Goal: Task Accomplishment & Management: Use online tool/utility

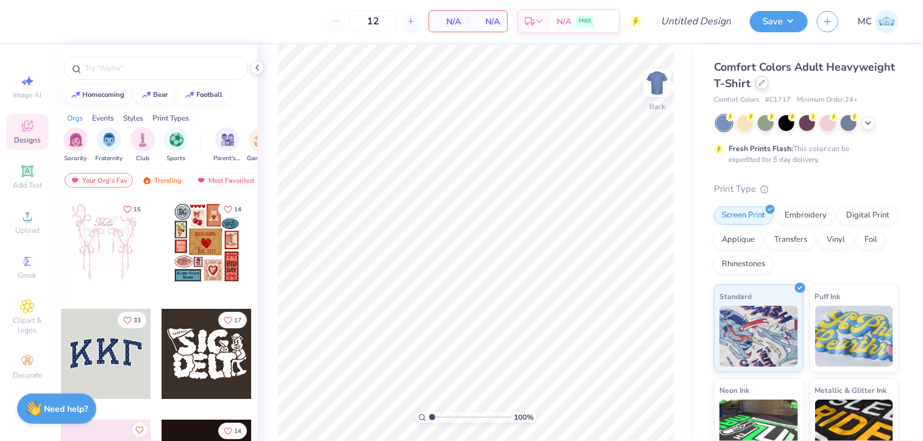
click at [765, 85] on icon at bounding box center [762, 82] width 5 height 5
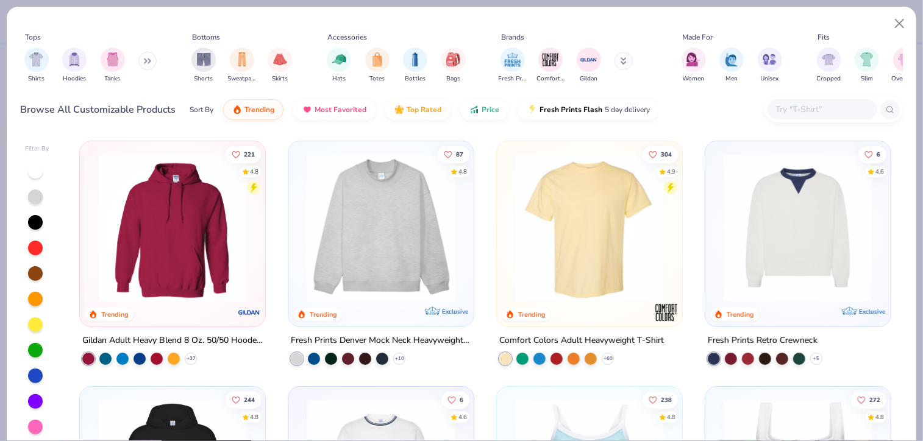
click at [146, 223] on img at bounding box center [172, 228] width 161 height 149
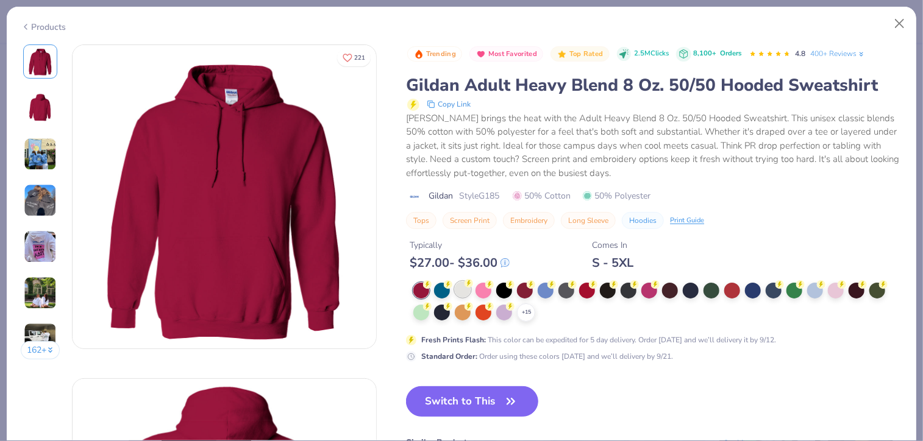
click at [458, 284] on div at bounding box center [463, 290] width 16 height 16
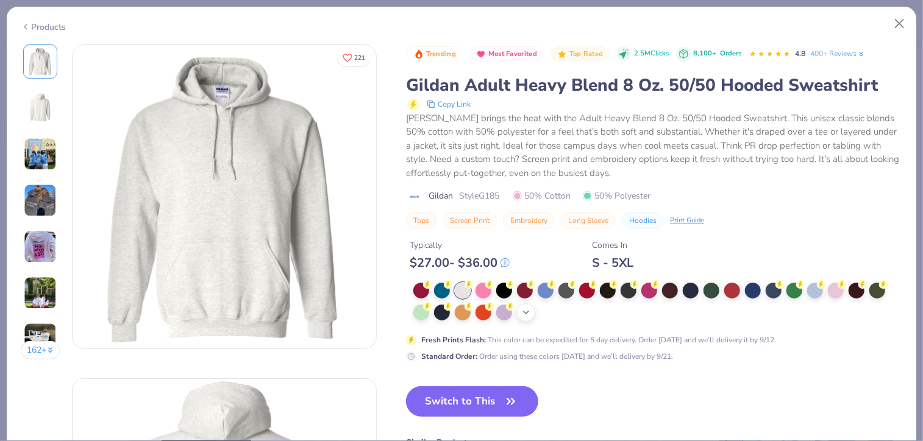
click at [526, 314] on icon at bounding box center [526, 313] width 10 height 10
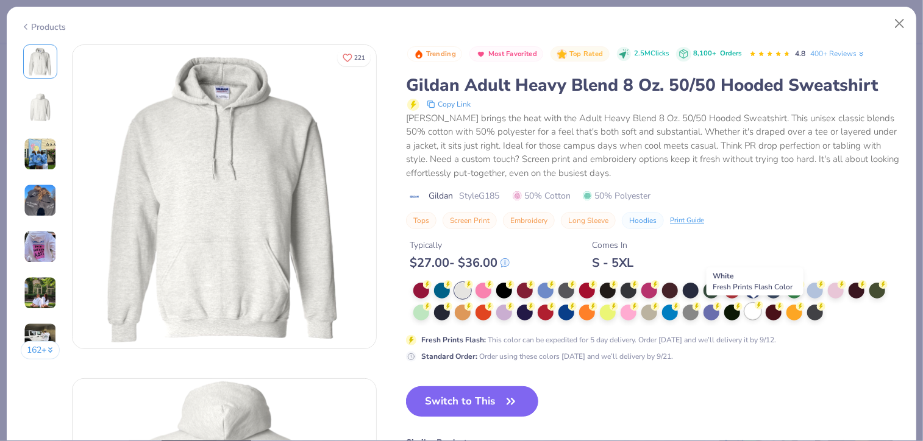
click at [754, 308] on div at bounding box center [753, 312] width 16 height 16
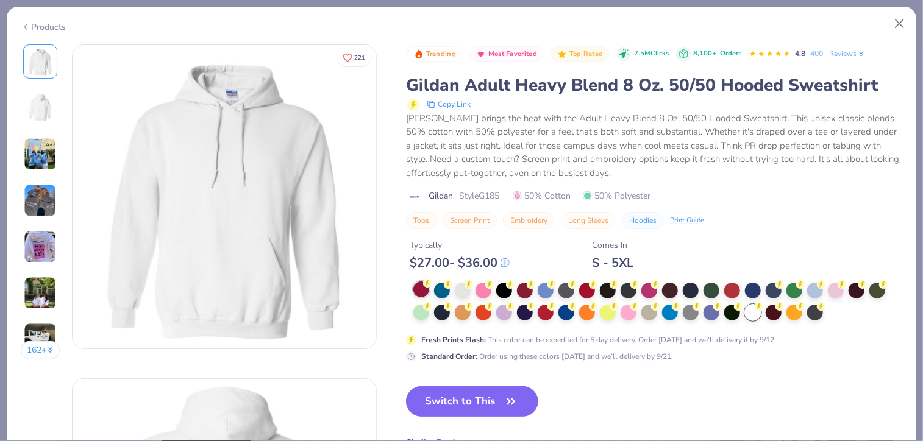
click at [429, 283] on circle at bounding box center [427, 283] width 9 height 9
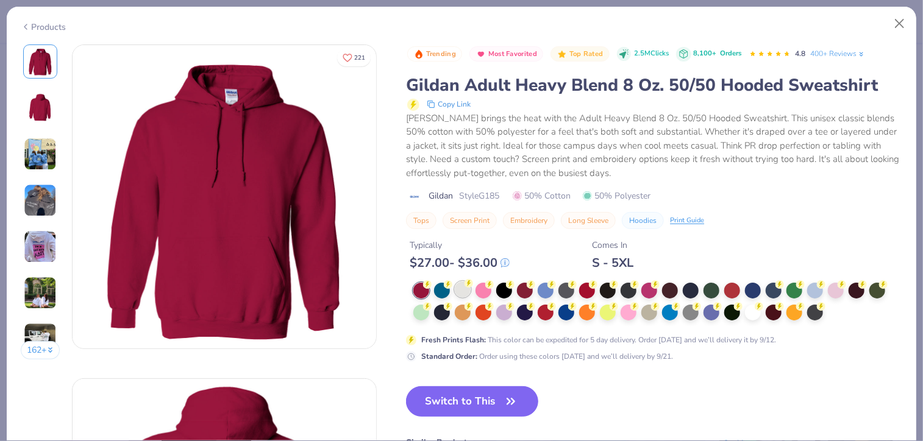
click at [471, 290] on div at bounding box center [463, 290] width 16 height 16
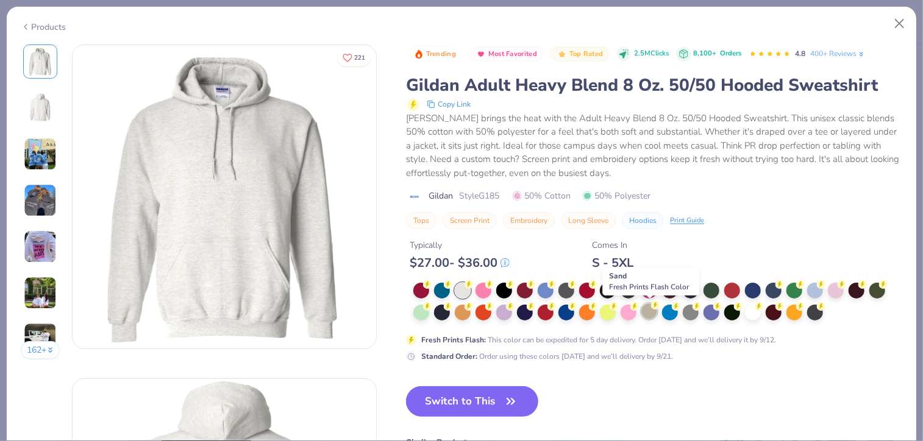
click at [649, 312] on div at bounding box center [649, 312] width 16 height 16
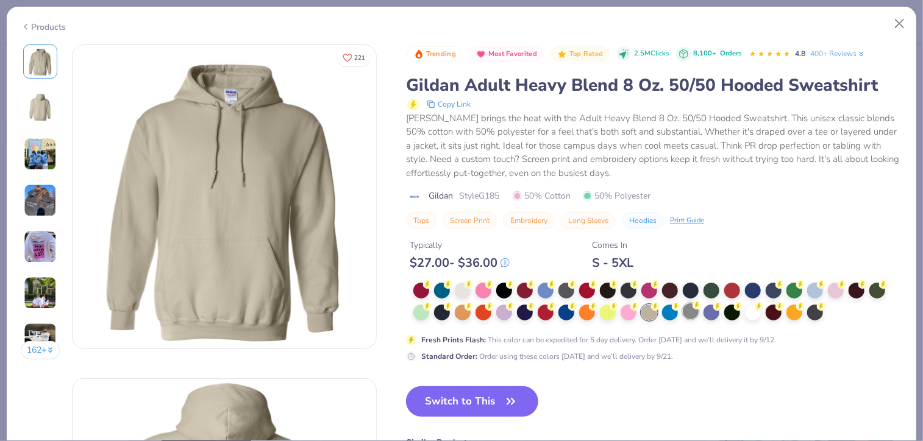
click at [693, 312] on div at bounding box center [691, 312] width 16 height 16
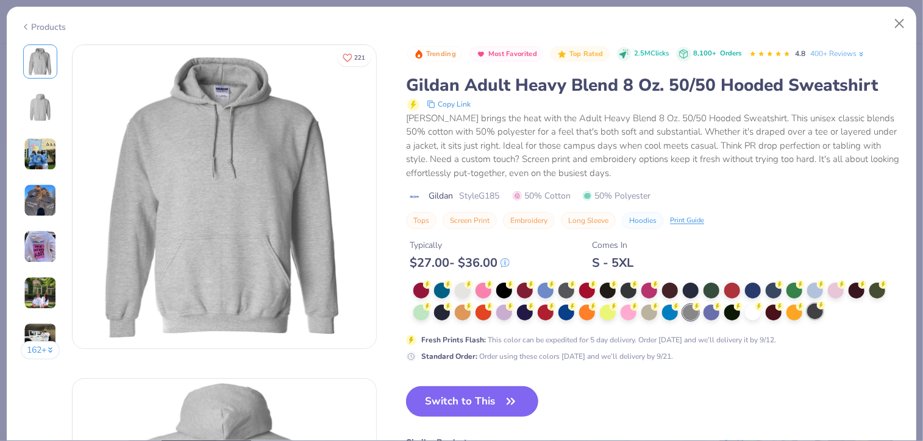
click at [813, 309] on div at bounding box center [815, 312] width 16 height 16
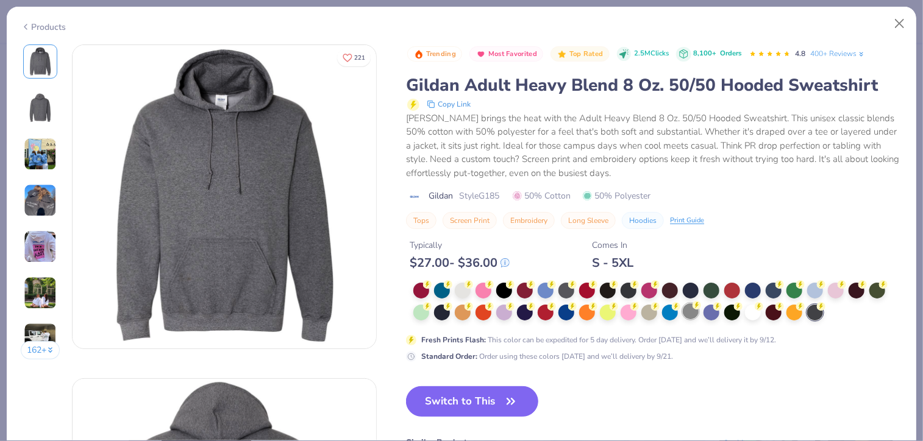
click at [694, 317] on div at bounding box center [691, 312] width 16 height 16
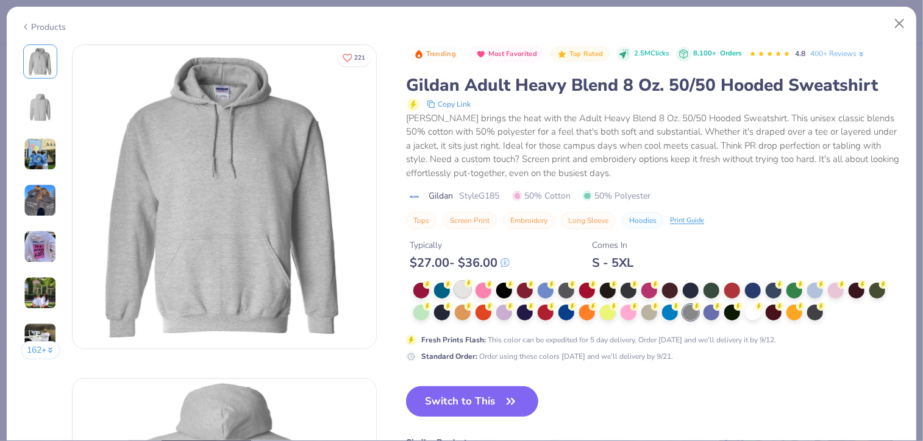
click at [462, 292] on div at bounding box center [463, 290] width 16 height 16
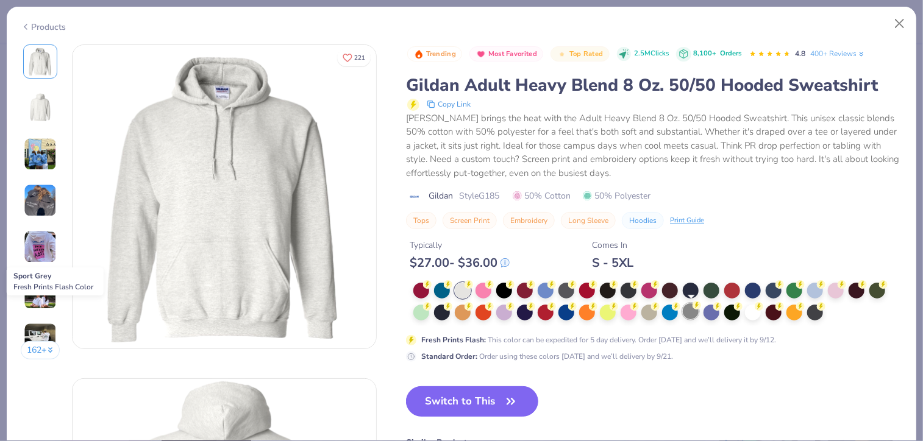
click at [698, 315] on div at bounding box center [691, 312] width 16 height 16
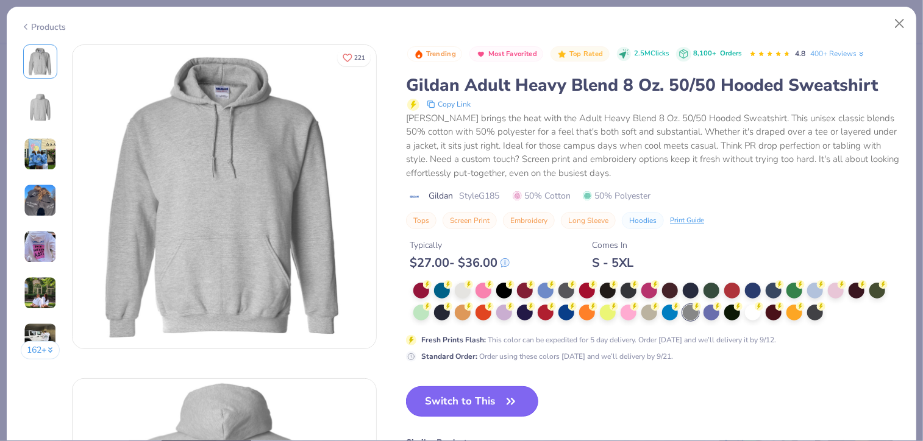
click at [455, 401] on button "Switch to This" at bounding box center [472, 402] width 132 height 30
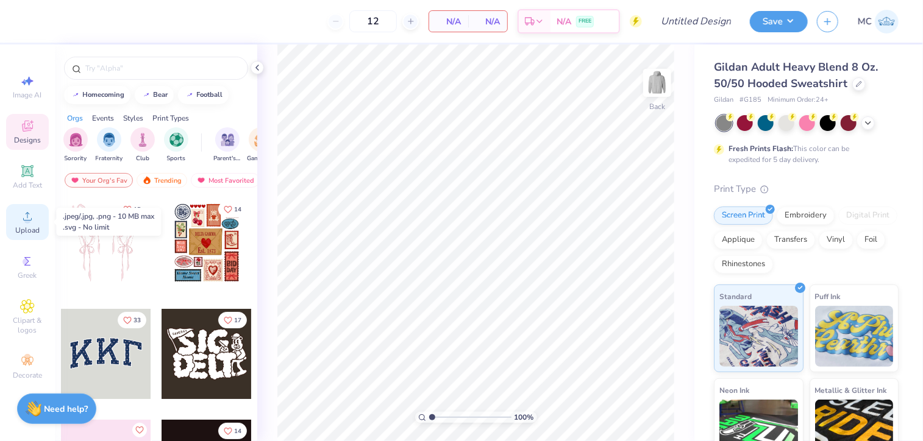
click at [20, 216] on icon at bounding box center [27, 216] width 15 height 15
click at [22, 82] on icon at bounding box center [23, 82] width 5 height 6
select select "4"
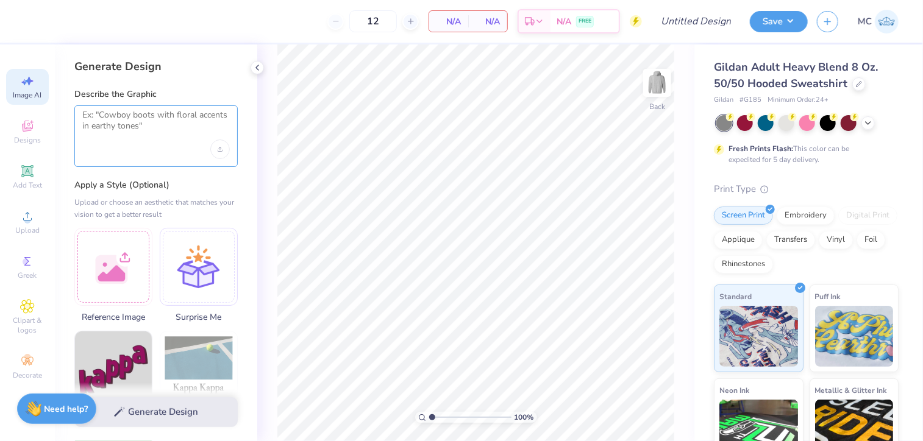
click at [123, 127] on textarea at bounding box center [156, 125] width 148 height 30
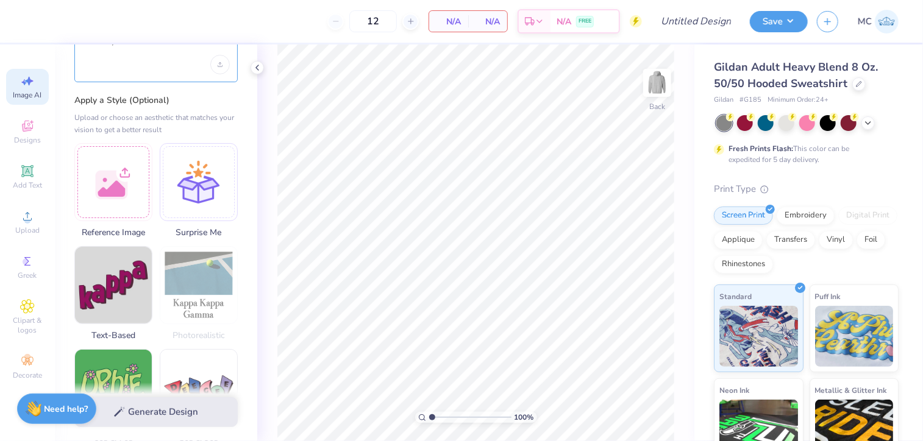
scroll to position [102, 0]
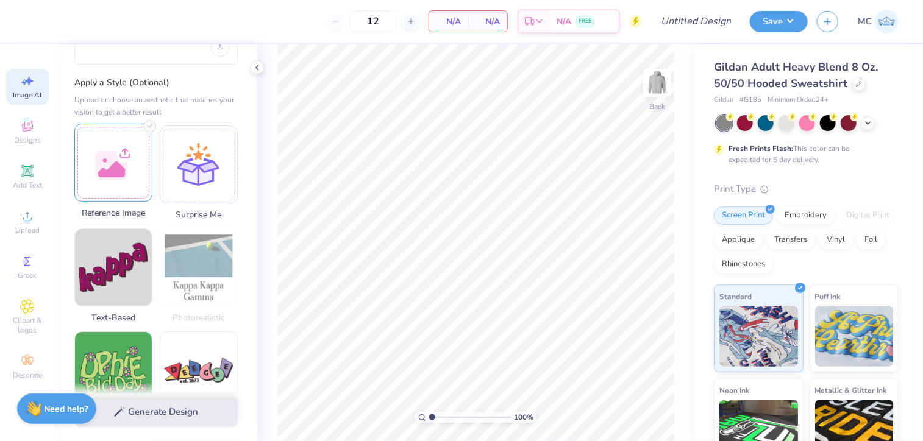
click at [129, 166] on div at bounding box center [113, 163] width 78 height 78
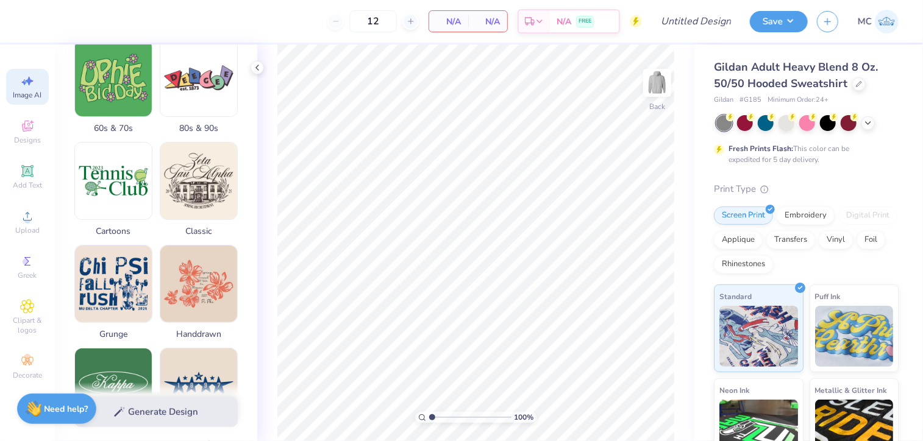
scroll to position [395, 0]
click at [133, 412] on div "Generate Design" at bounding box center [156, 412] width 202 height 59
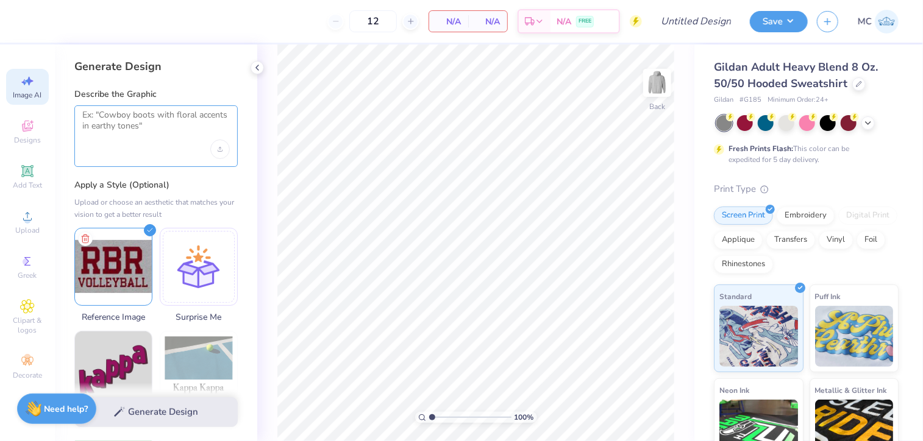
click at [148, 130] on textarea at bounding box center [156, 125] width 148 height 30
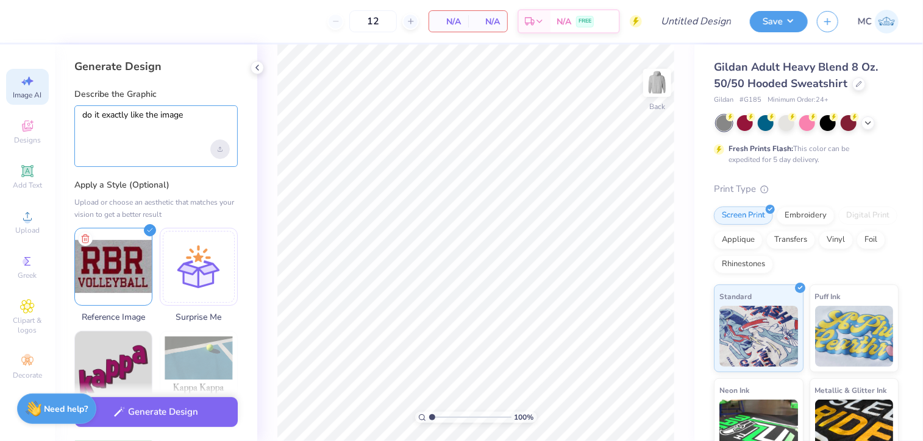
type textarea "do it exactly like the image"
click at [220, 145] on div "Upload image" at bounding box center [220, 150] width 20 height 20
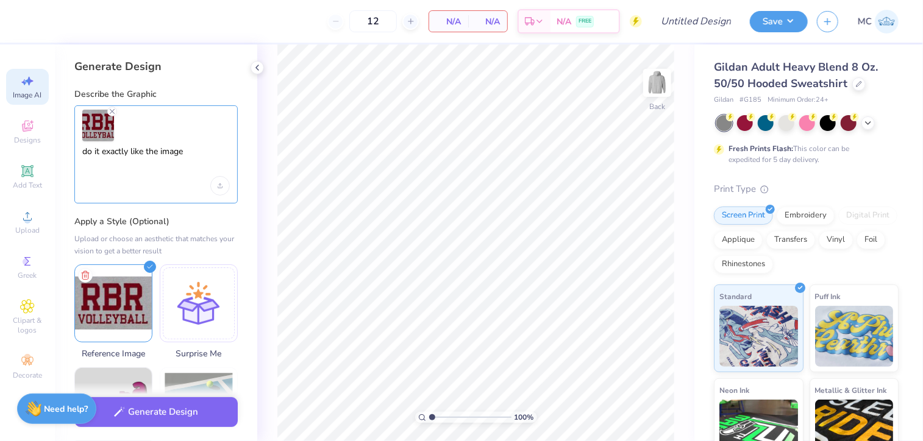
click at [153, 148] on textarea "do it exactly like the image" at bounding box center [156, 161] width 148 height 30
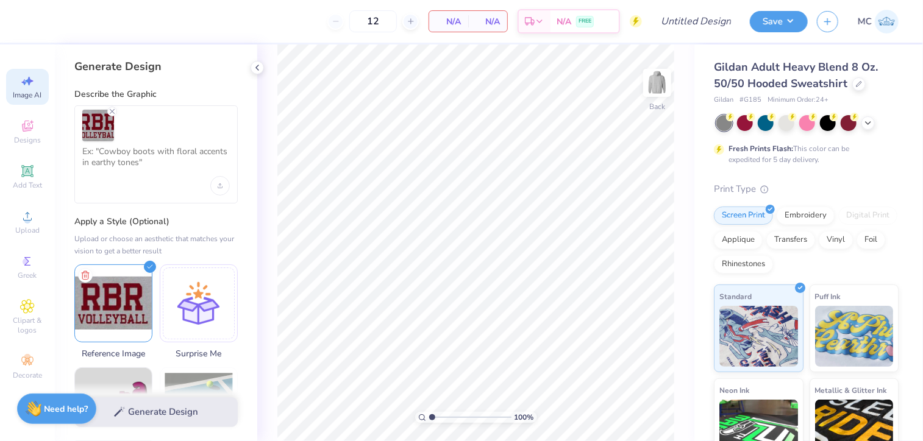
click at [148, 421] on div "Generate Design" at bounding box center [156, 412] width 202 height 59
click at [98, 176] on textarea at bounding box center [156, 161] width 148 height 30
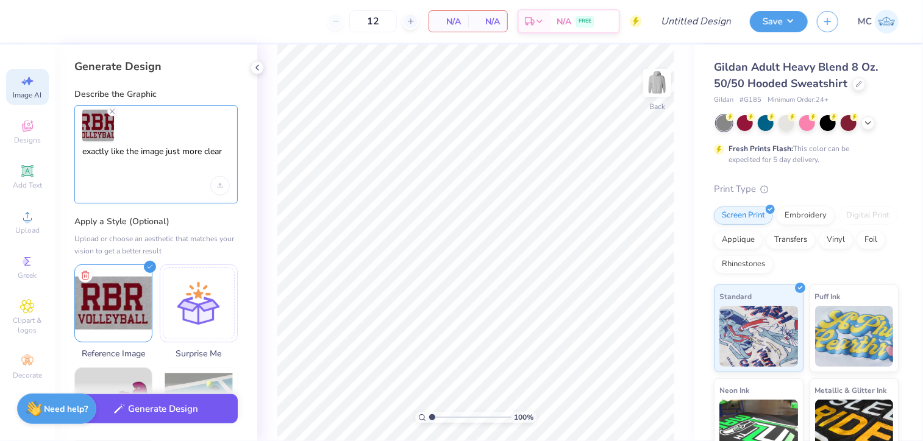
type textarea "exactly like the image just more clear"
click at [110, 407] on button "Generate Design" at bounding box center [155, 409] width 163 height 30
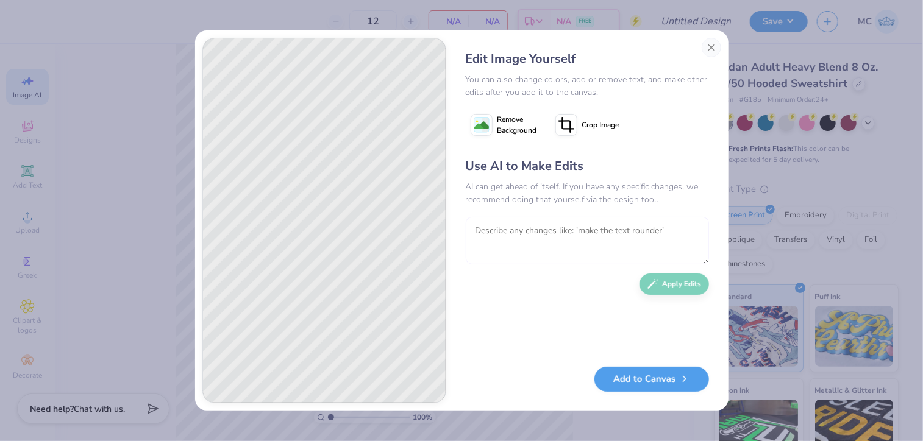
click at [551, 249] on textarea at bounding box center [587, 241] width 243 height 48
type textarea "just make the RBR straight across, and make it that solid red color with no bor…"
click at [655, 287] on button "Apply Edits" at bounding box center [675, 281] width 70 height 21
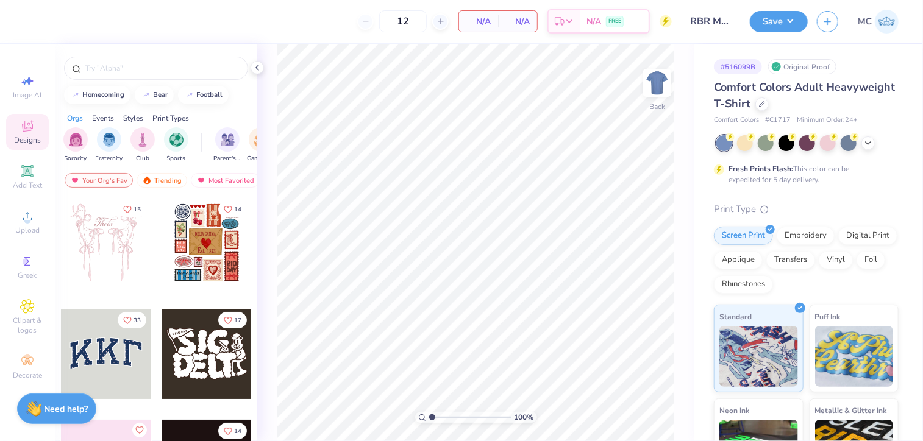
click at [839, 107] on div "Comfort Colors Adult Heavyweight T-Shirt" at bounding box center [806, 95] width 185 height 33
click at [769, 107] on div at bounding box center [761, 102] width 13 height 13
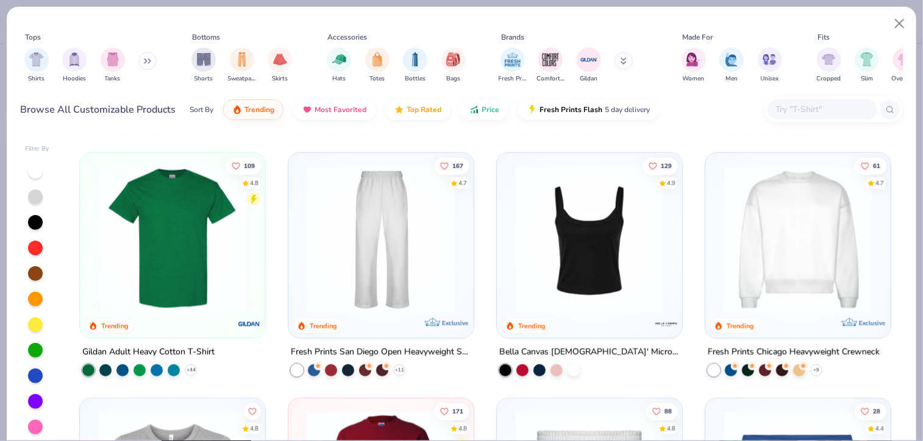
scroll to position [480, 0]
click at [402, 251] on img at bounding box center [381, 239] width 161 height 149
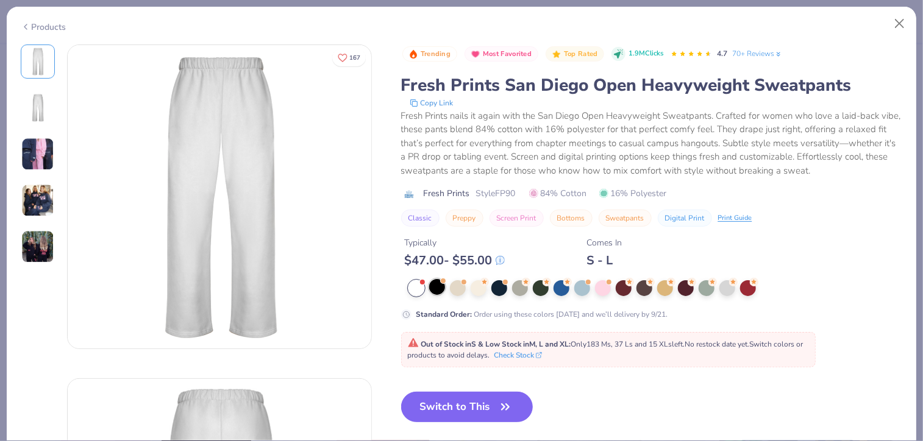
click at [438, 290] on div at bounding box center [437, 287] width 16 height 16
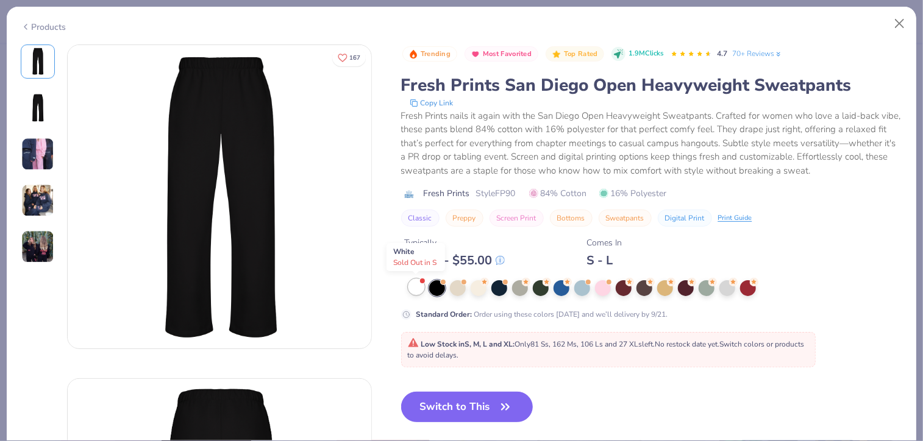
click at [414, 285] on div at bounding box center [416, 287] width 16 height 16
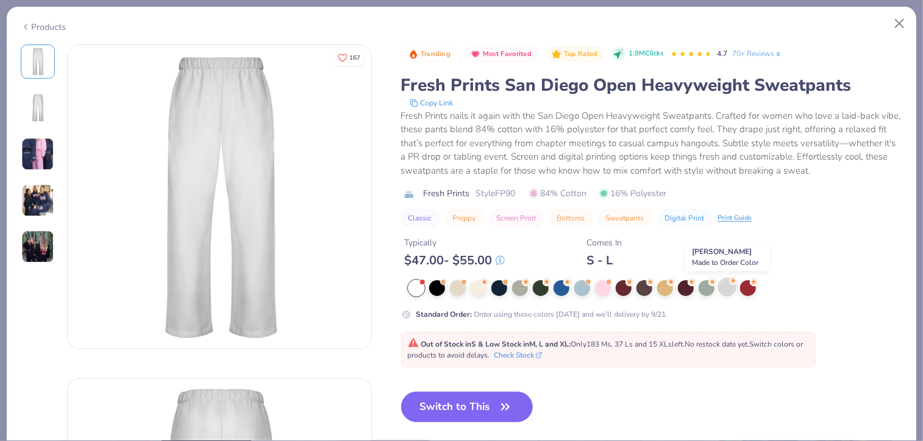
click at [730, 287] on div at bounding box center [727, 287] width 16 height 16
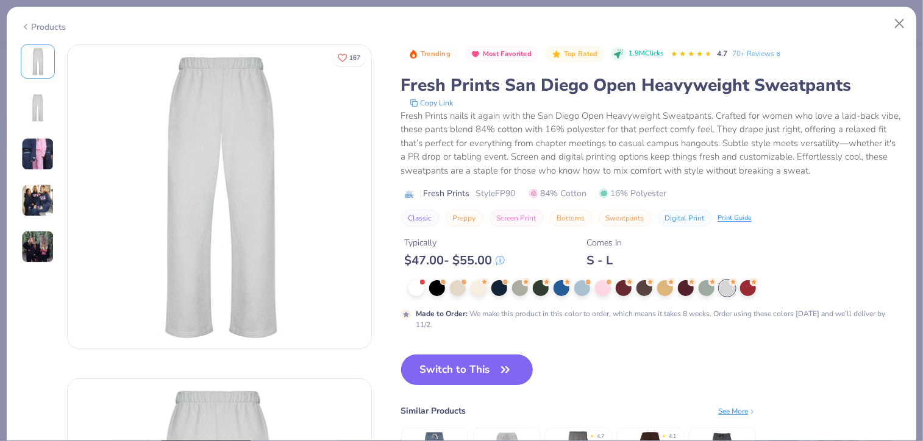
click at [491, 363] on button "Switch to This" at bounding box center [467, 370] width 132 height 30
type input "50"
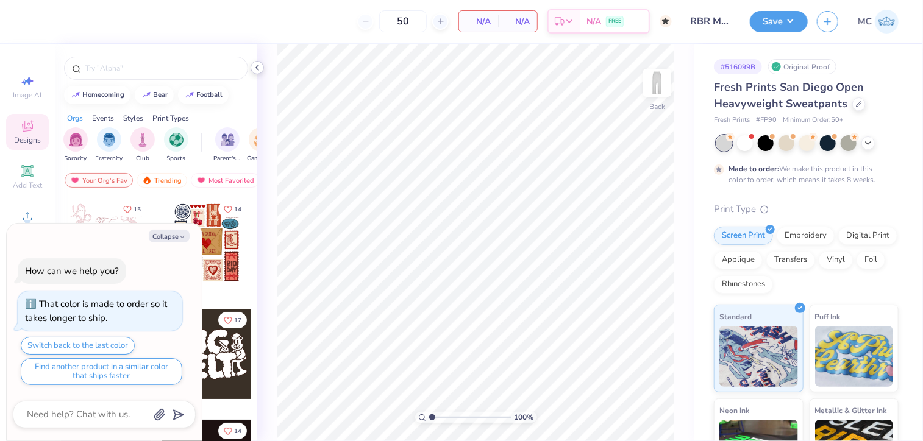
click at [255, 68] on icon at bounding box center [257, 68] width 10 height 10
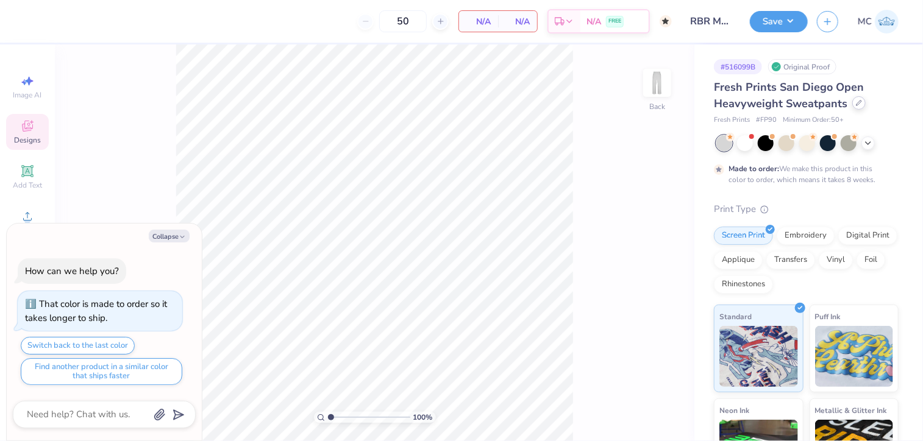
click at [856, 105] on icon at bounding box center [859, 103] width 6 height 6
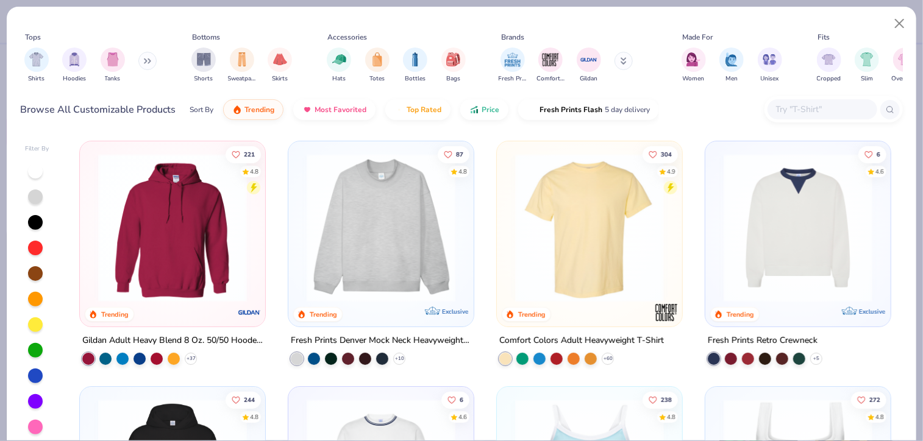
scroll to position [38, 0]
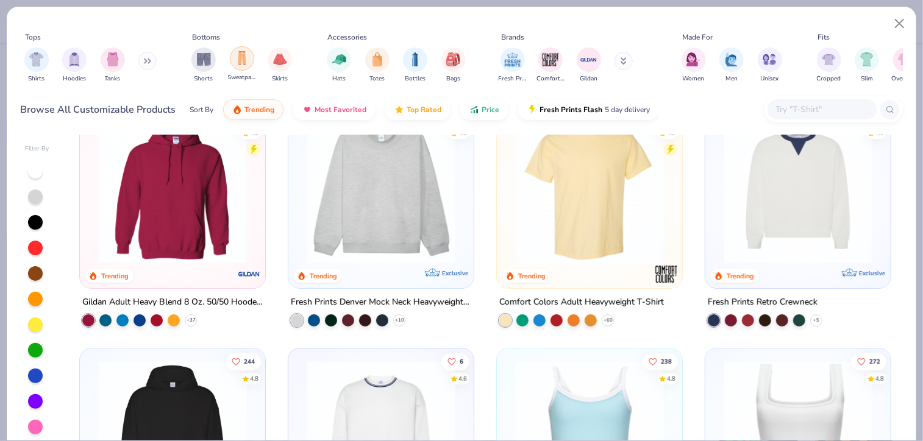
click at [234, 63] on div "filter for Sweatpants" at bounding box center [242, 58] width 24 height 24
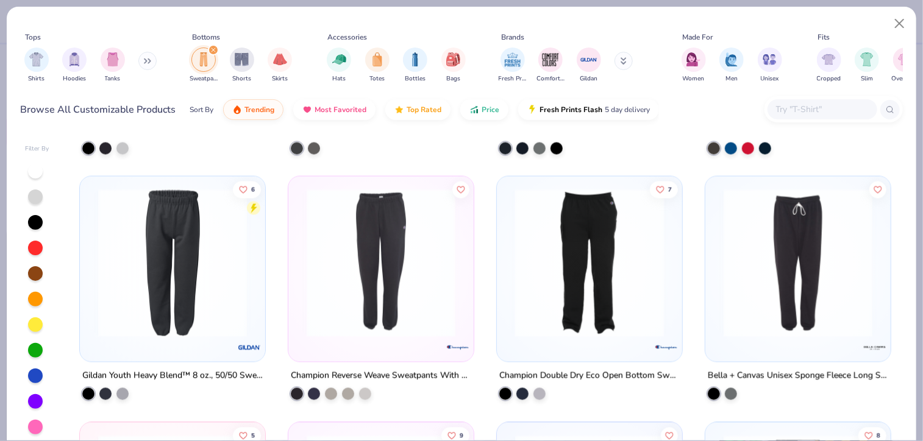
scroll to position [1194, 0]
click at [569, 304] on div at bounding box center [428, 263] width 483 height 149
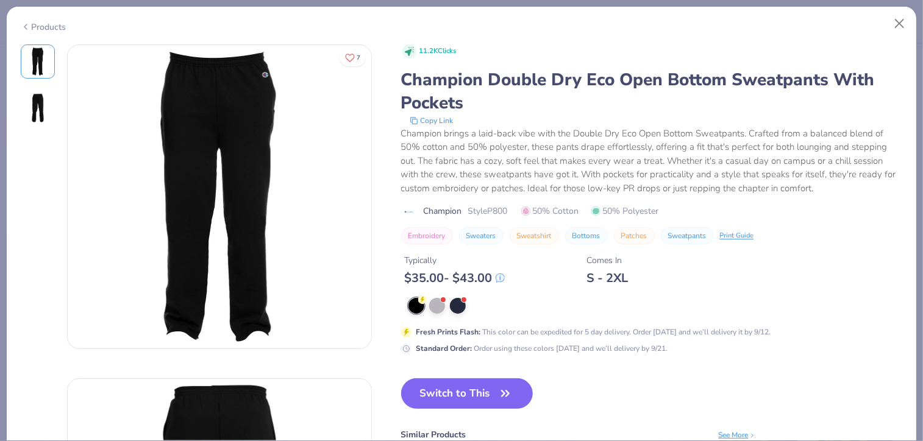
click at [7, 104] on div "7 11.2K Clicks Champion Double Dry Eco Open Bottom Sweatpants With Pockets Copy…" at bounding box center [462, 243] width 910 height 397
click at [53, 107] on div at bounding box center [38, 108] width 34 height 34
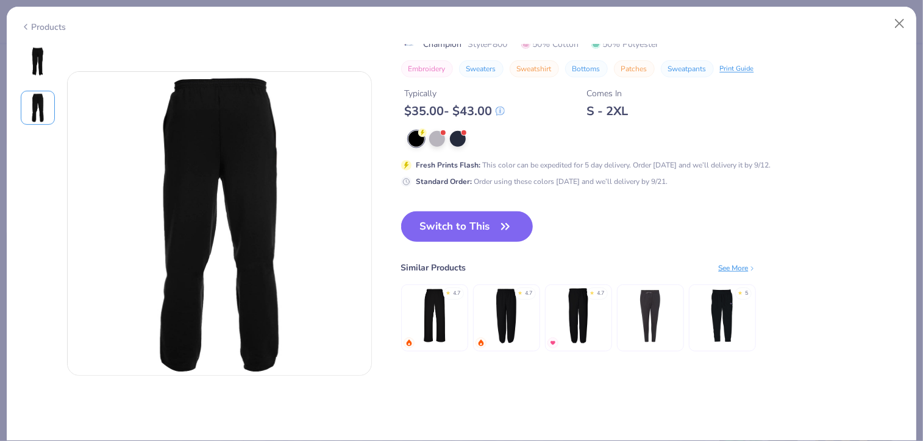
scroll to position [334, 0]
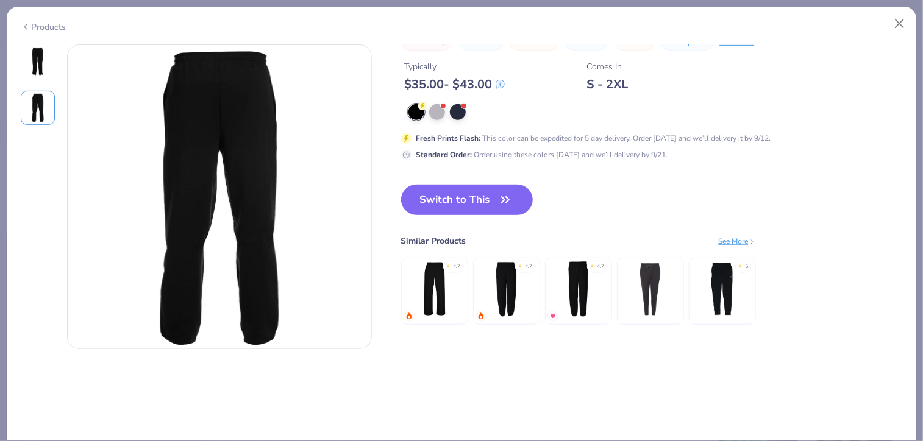
click at [35, 30] on div "Products" at bounding box center [462, 23] width 910 height 32
click at [897, 24] on button "Close" at bounding box center [899, 23] width 23 height 23
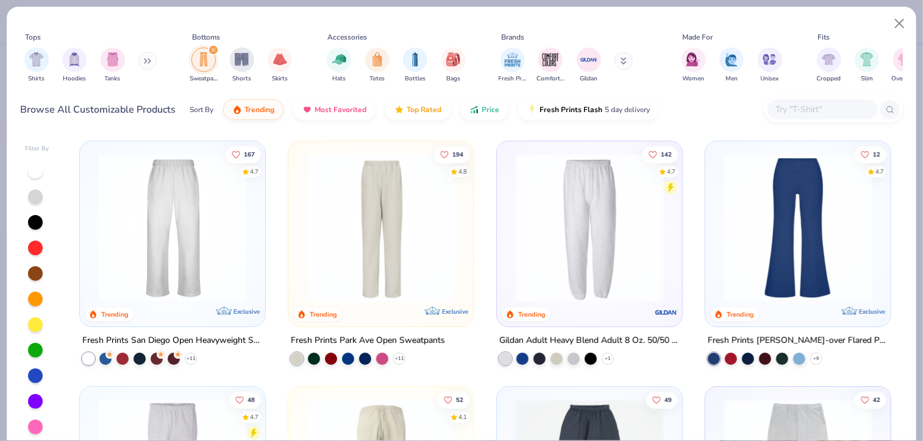
click at [388, 255] on img at bounding box center [381, 228] width 161 height 149
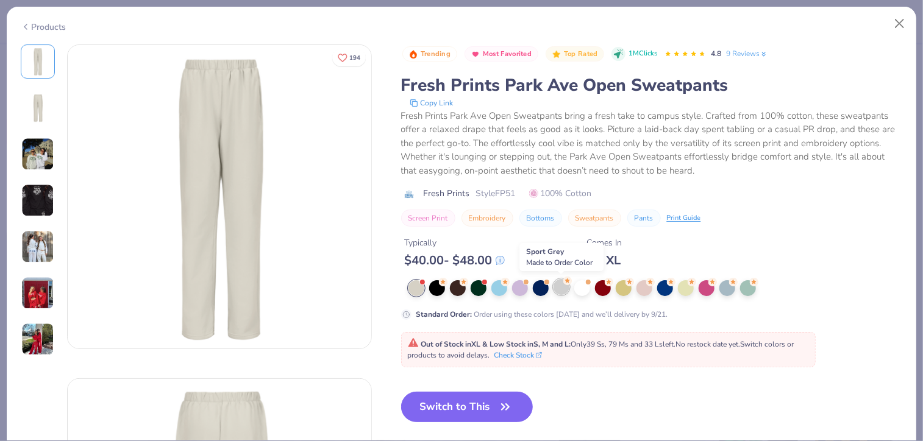
click at [562, 287] on div at bounding box center [562, 287] width 16 height 16
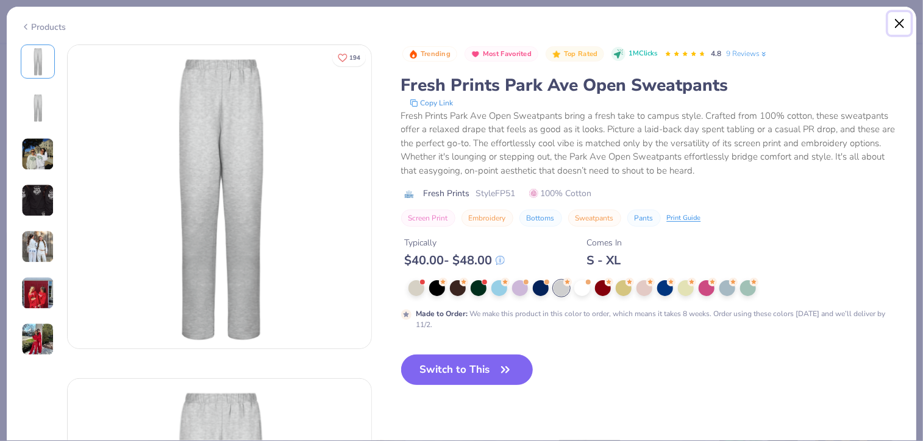
click at [900, 17] on button "Close" at bounding box center [899, 23] width 23 height 23
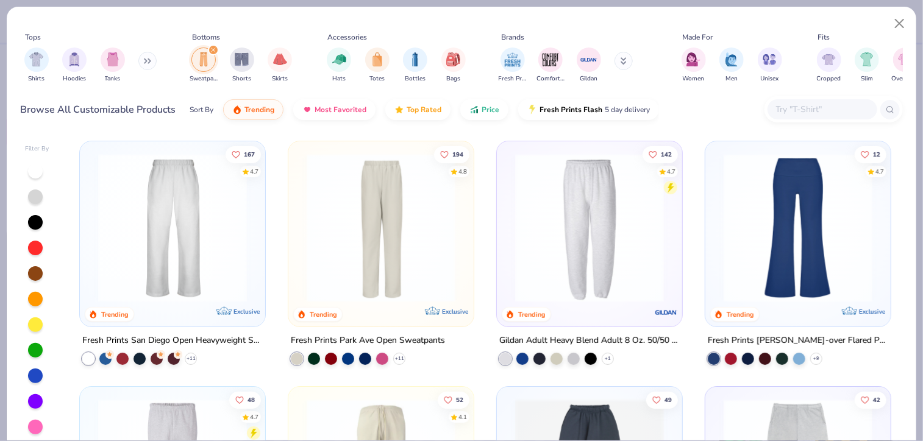
click at [545, 235] on img at bounding box center [589, 228] width 161 height 149
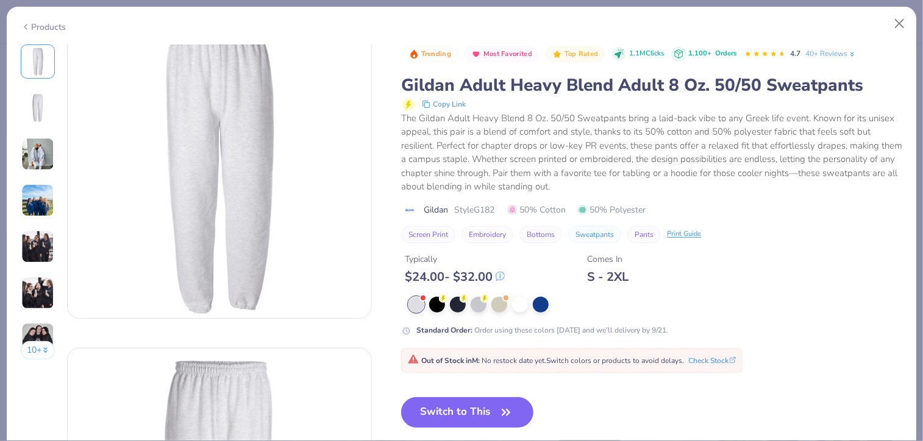
scroll to position [31, 0]
click at [38, 201] on img at bounding box center [37, 200] width 33 height 33
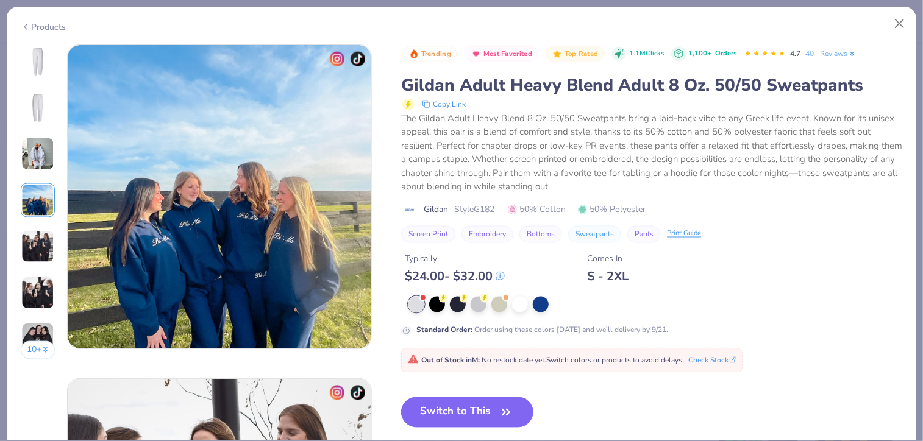
click at [32, 246] on img at bounding box center [37, 246] width 33 height 33
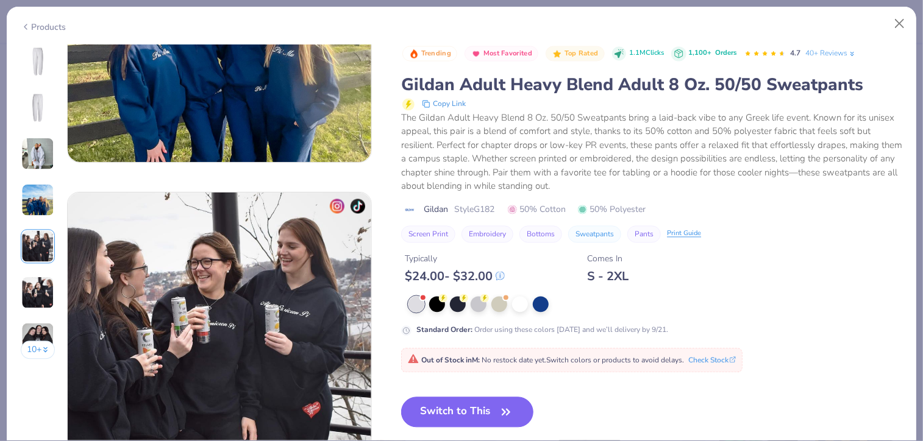
scroll to position [1336, 0]
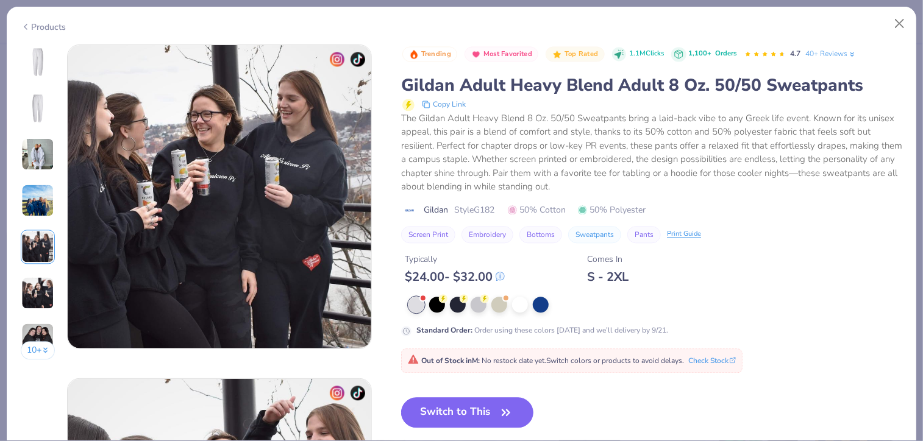
click at [32, 280] on img at bounding box center [37, 293] width 33 height 33
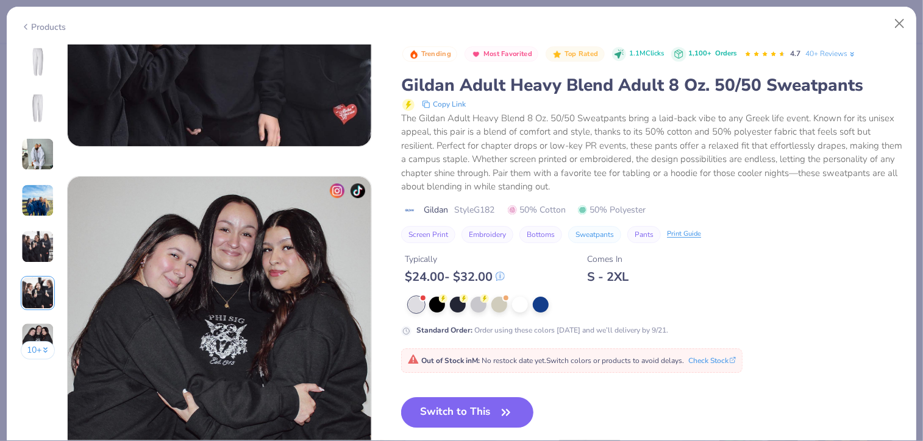
scroll to position [1873, 0]
click at [898, 23] on button "Close" at bounding box center [899, 23] width 23 height 23
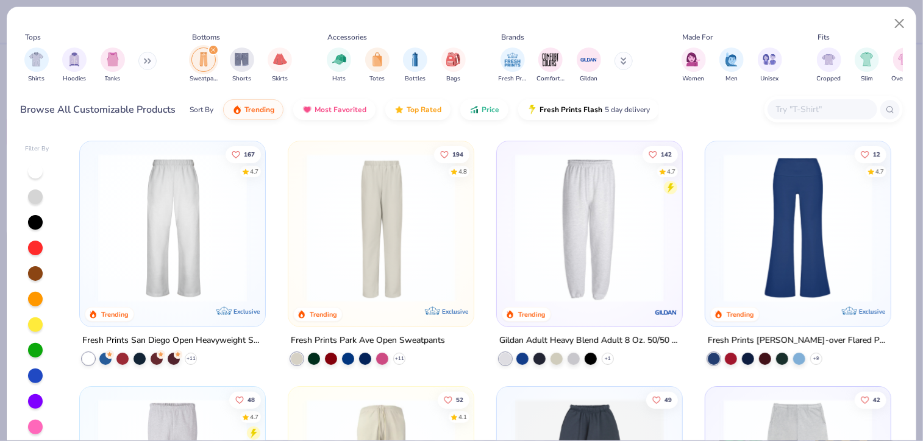
click at [626, 63] on icon at bounding box center [624, 63] width 4 height 2
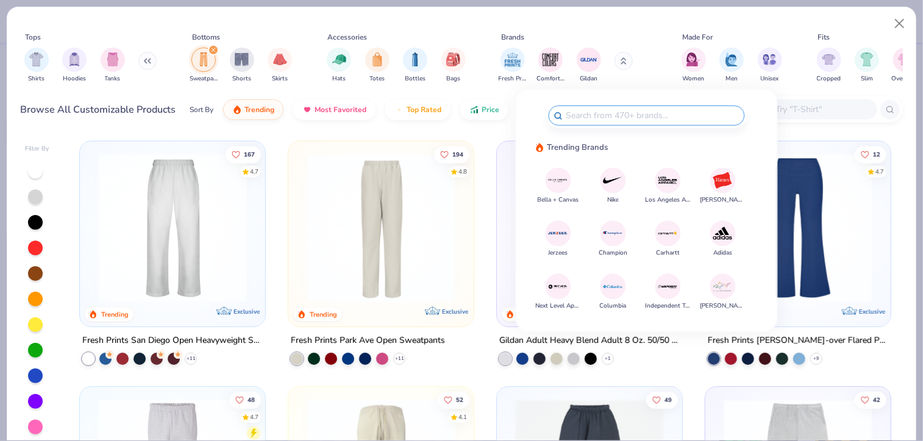
click at [722, 187] on img at bounding box center [722, 179] width 21 height 21
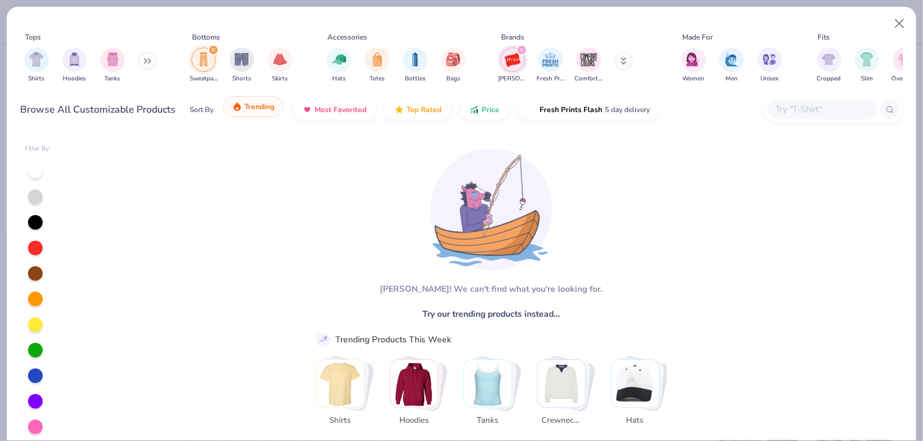
click at [243, 119] on div "Sort By Trending Most Favorited Top Rated Price Fresh Prints Flash 5 day delive…" at bounding box center [424, 110] width 469 height 34
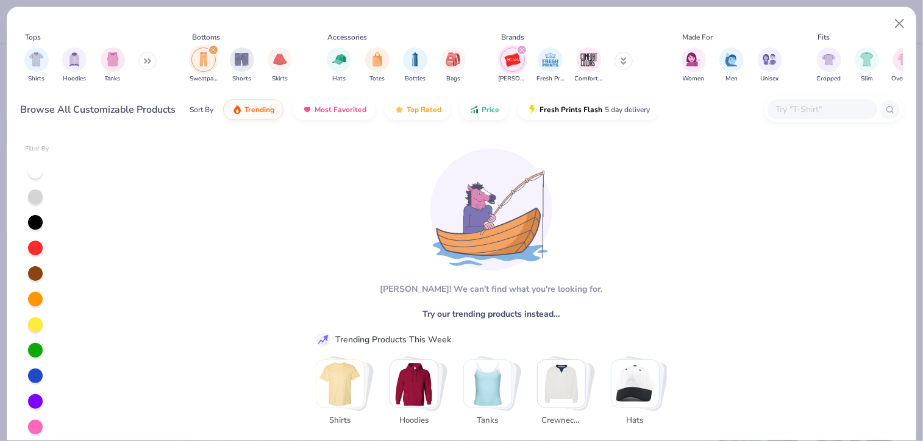
click at [210, 51] on div "filter for Sweatpants" at bounding box center [213, 50] width 11 height 11
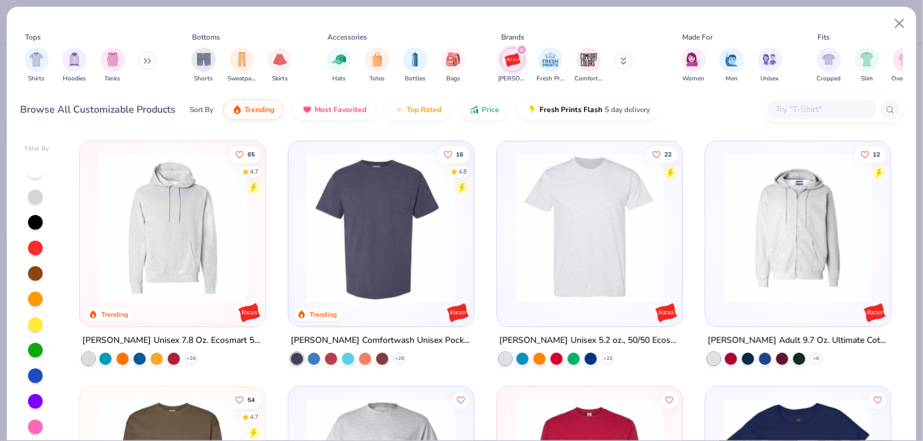
click at [630, 64] on button at bounding box center [624, 61] width 18 height 18
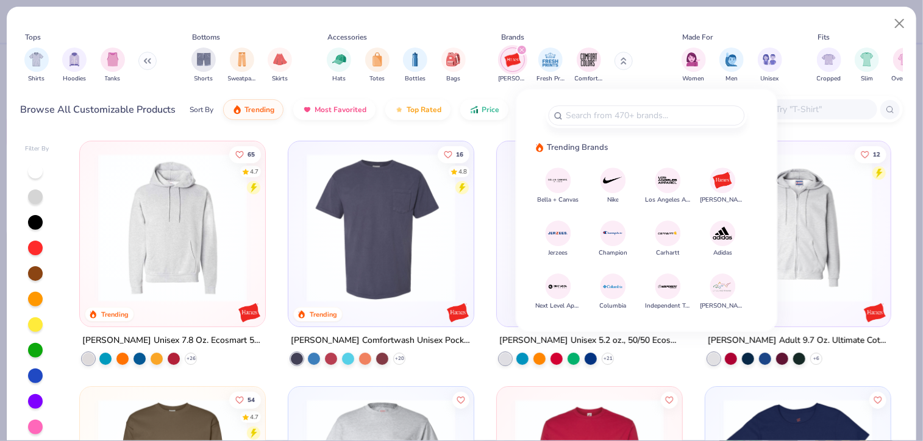
click at [565, 232] on img at bounding box center [557, 233] width 21 height 21
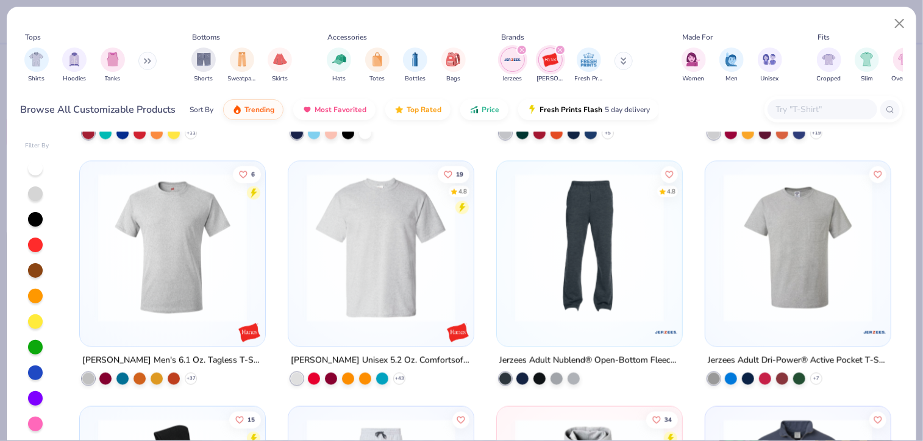
scroll to position [950, 0]
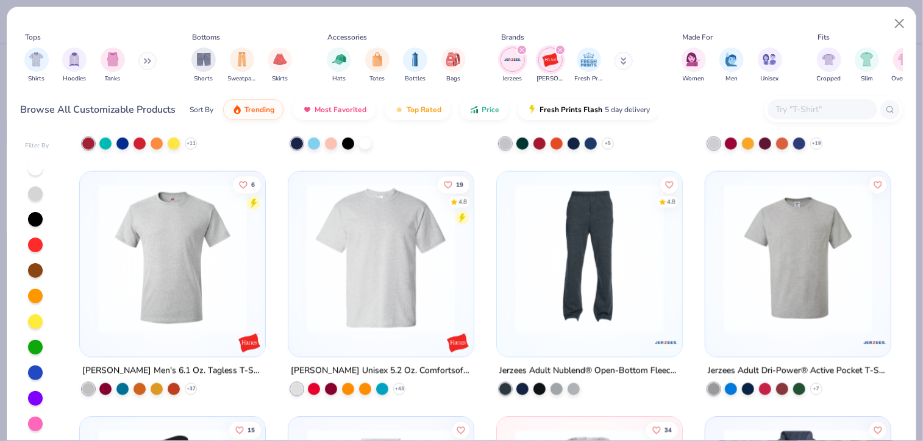
click at [571, 251] on img at bounding box center [589, 258] width 161 height 149
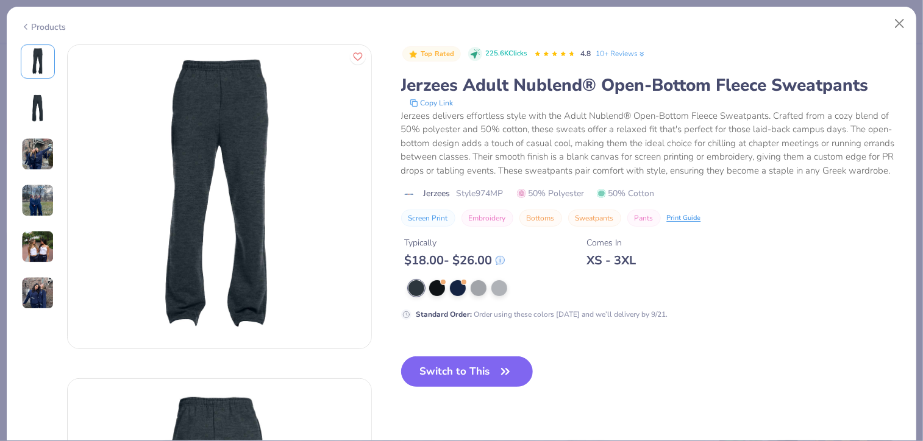
click at [30, 112] on img at bounding box center [37, 107] width 29 height 29
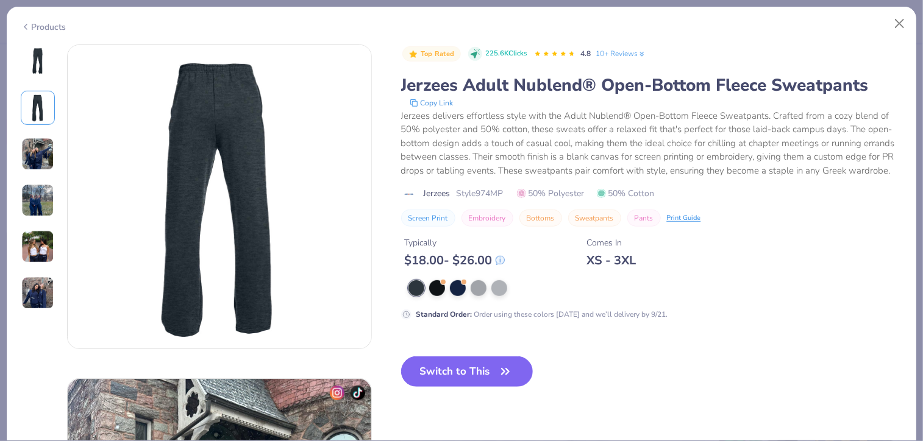
click at [47, 165] on img at bounding box center [37, 154] width 33 height 33
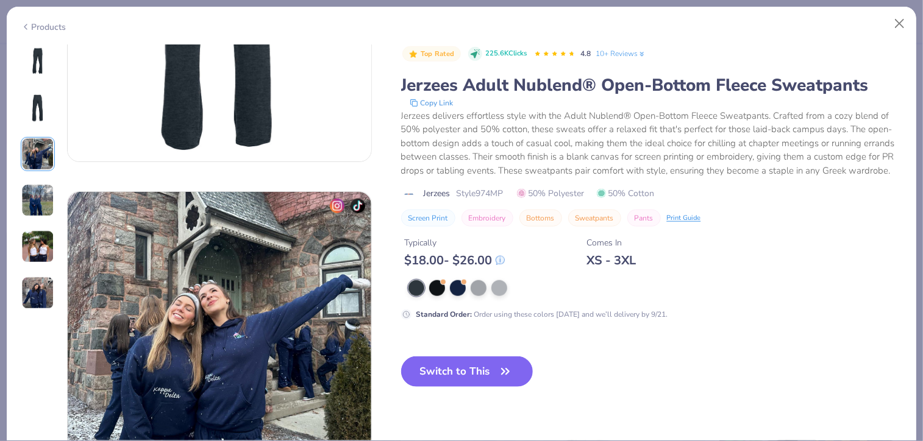
scroll to position [668, 0]
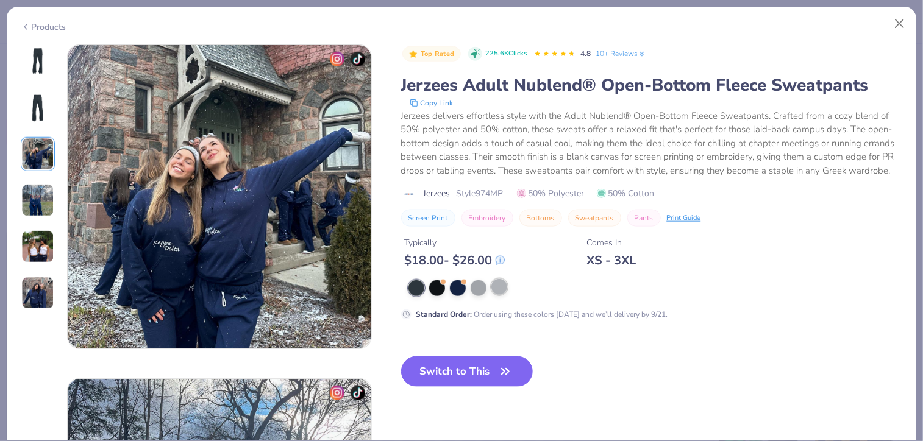
click at [499, 295] on div at bounding box center [499, 287] width 16 height 16
click at [34, 60] on img at bounding box center [37, 61] width 29 height 29
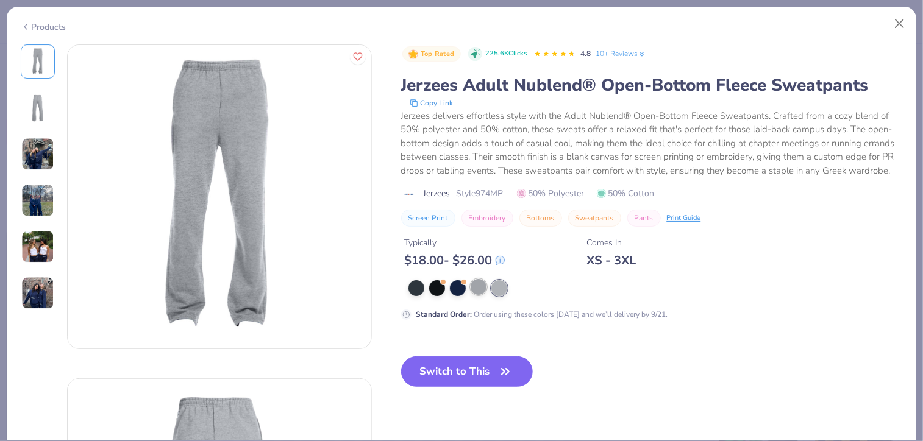
click at [475, 295] on div at bounding box center [479, 287] width 16 height 16
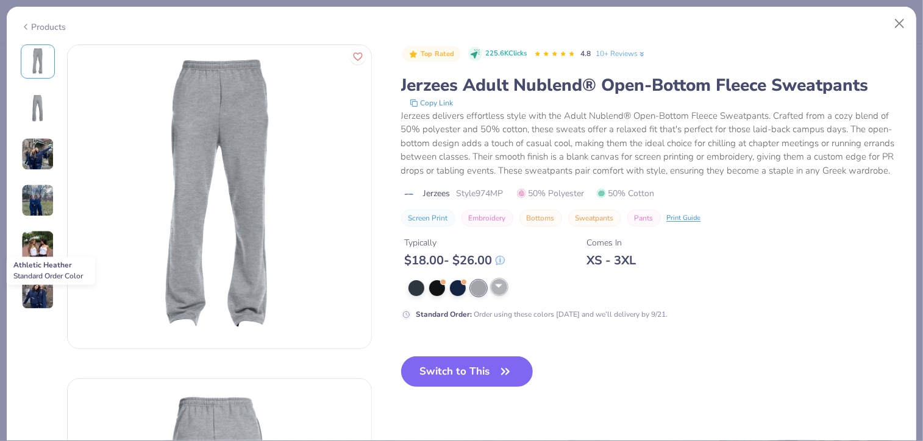
click at [495, 295] on div at bounding box center [499, 287] width 16 height 16
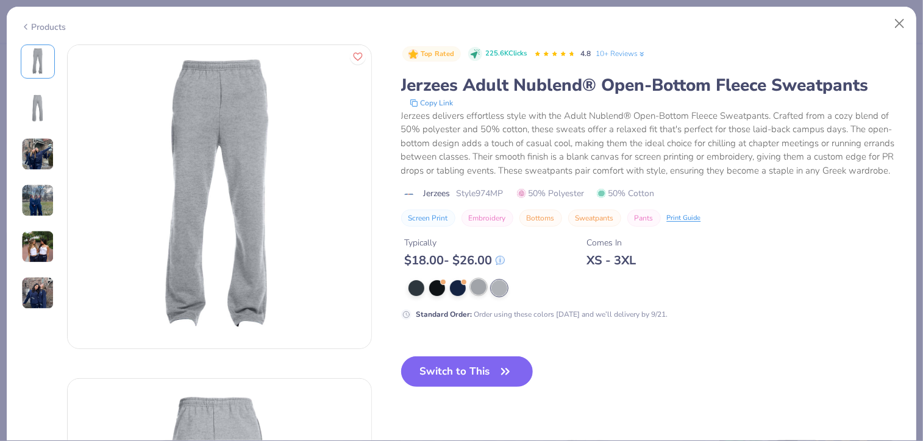
click at [479, 295] on div at bounding box center [479, 287] width 16 height 16
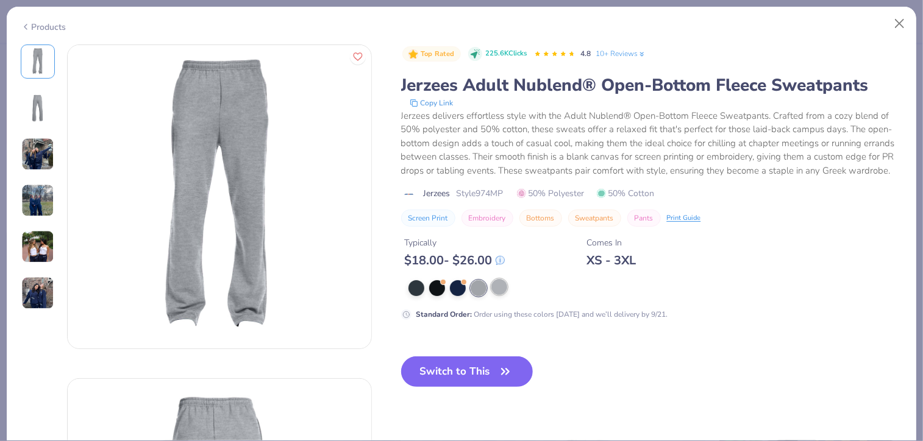
click at [496, 295] on div at bounding box center [499, 287] width 16 height 16
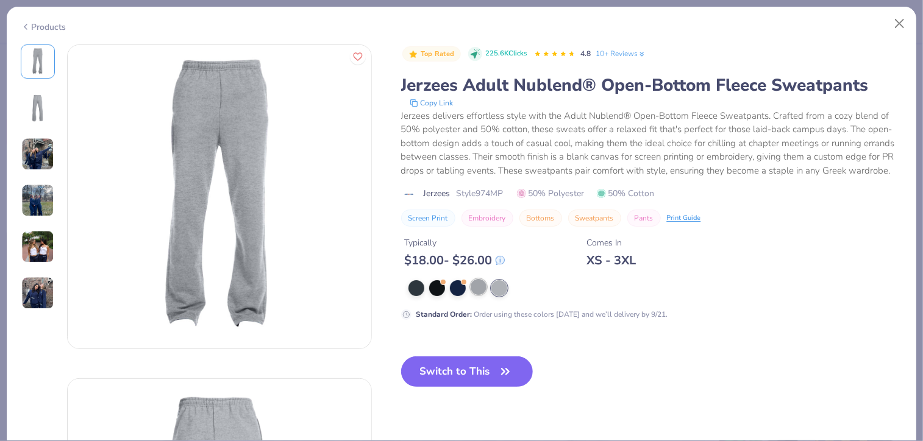
click at [476, 295] on div at bounding box center [479, 287] width 16 height 16
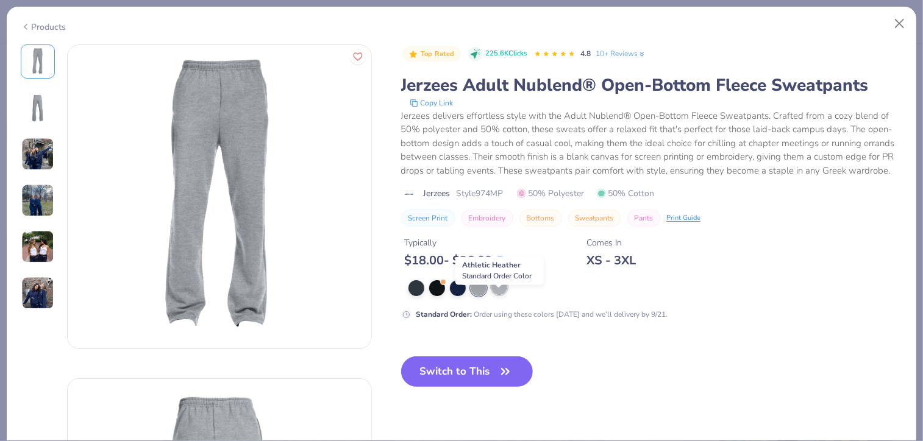
click at [504, 295] on div at bounding box center [499, 287] width 16 height 16
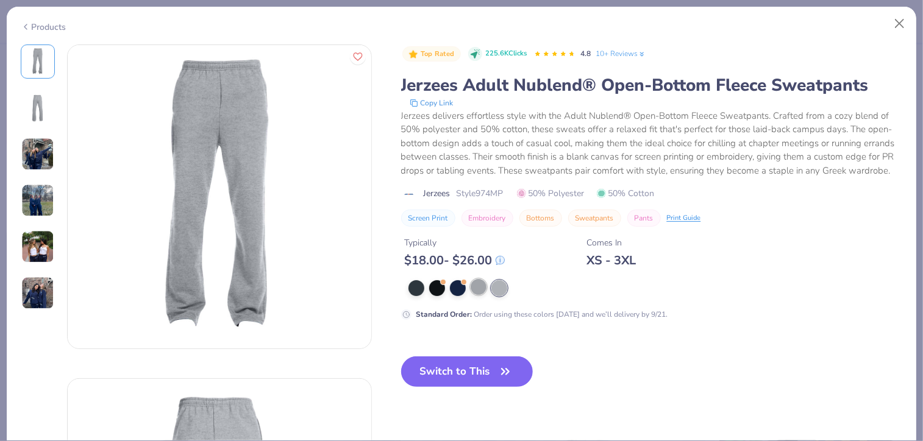
click at [471, 295] on div at bounding box center [479, 287] width 16 height 16
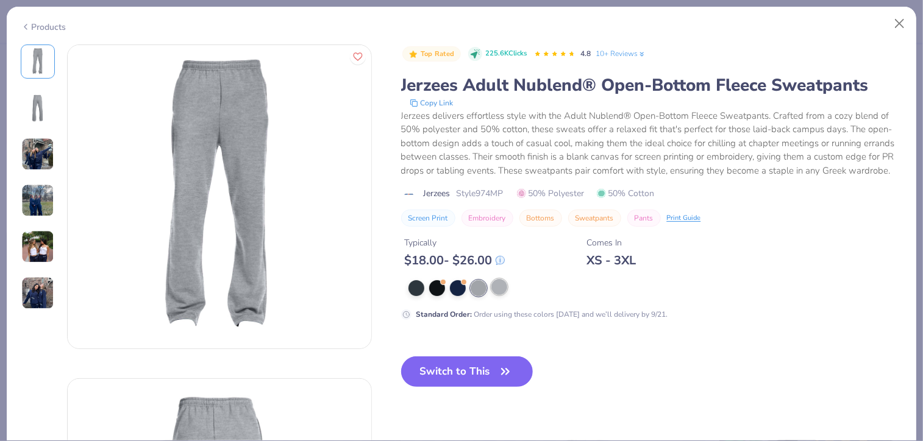
click at [505, 295] on div at bounding box center [499, 287] width 16 height 16
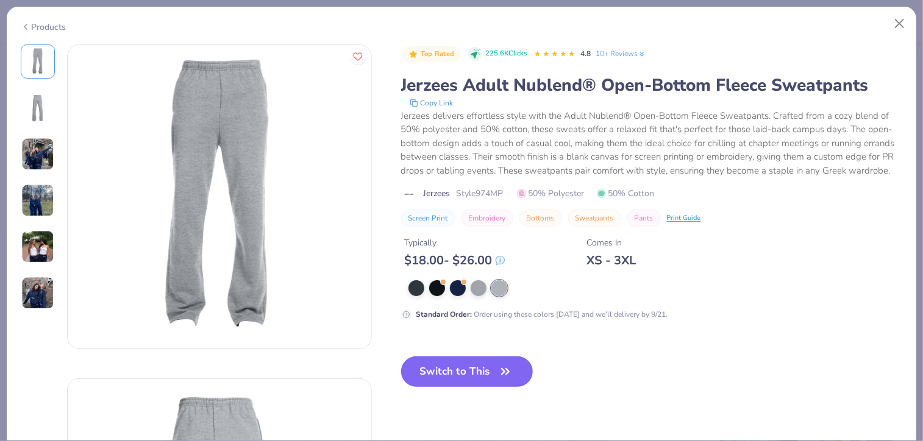
click at [428, 379] on button "Switch to This" at bounding box center [467, 372] width 132 height 30
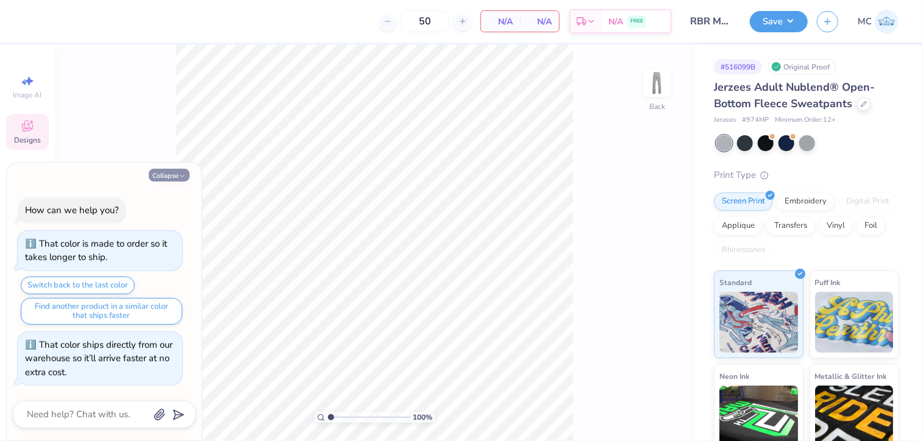
click at [172, 171] on button "Collapse" at bounding box center [169, 175] width 41 height 13
type textarea "x"
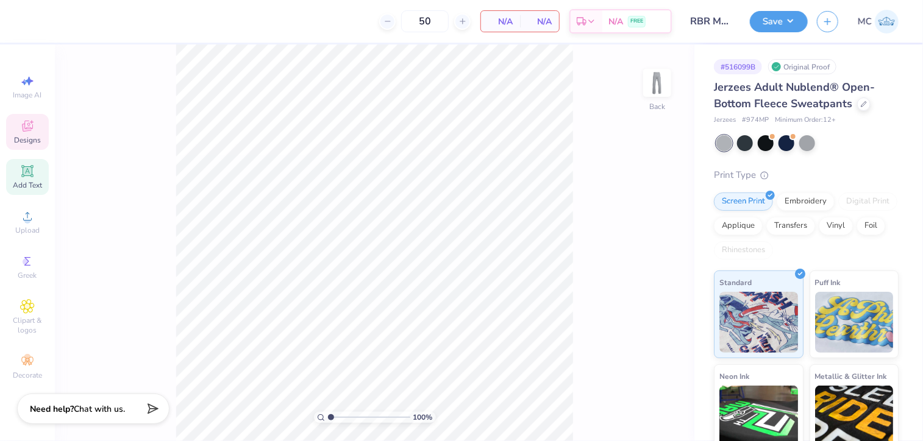
click at [30, 185] on span "Add Text" at bounding box center [27, 185] width 29 height 10
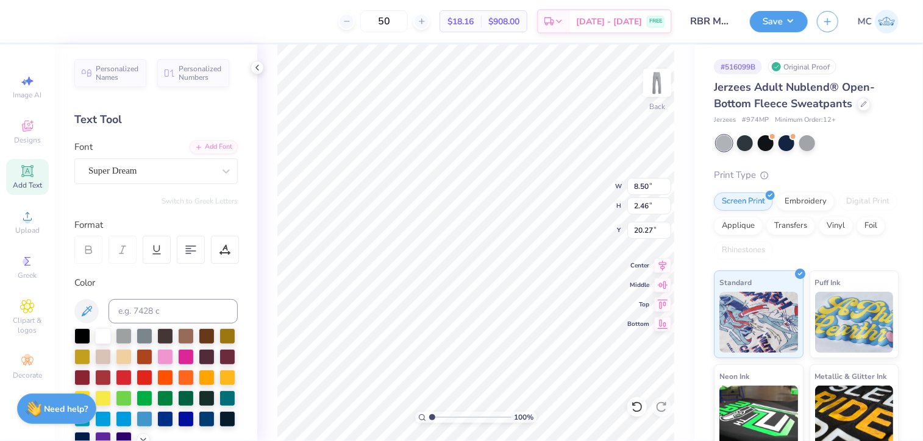
scroll to position [10, 1]
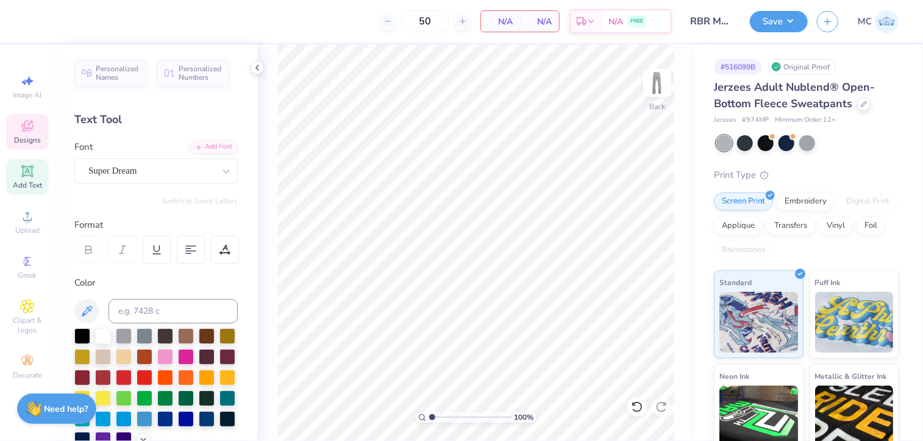
click at [17, 134] on div "Designs" at bounding box center [27, 132] width 43 height 36
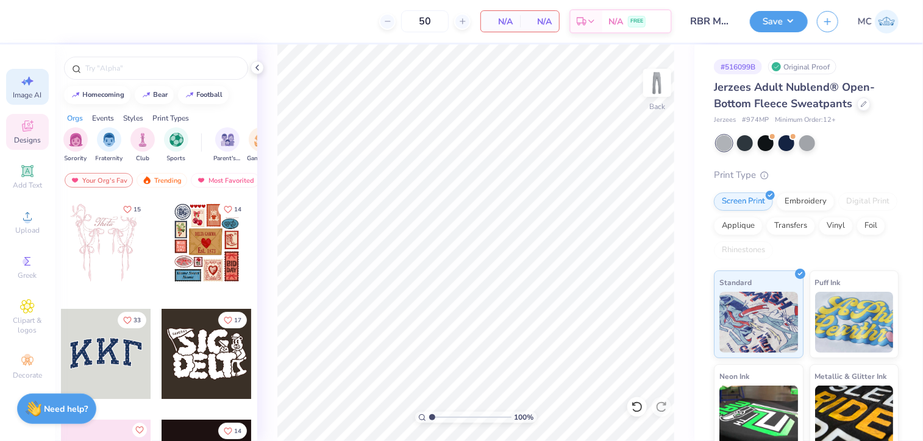
click at [23, 92] on span "Image AI" at bounding box center [27, 95] width 29 height 10
select select "4"
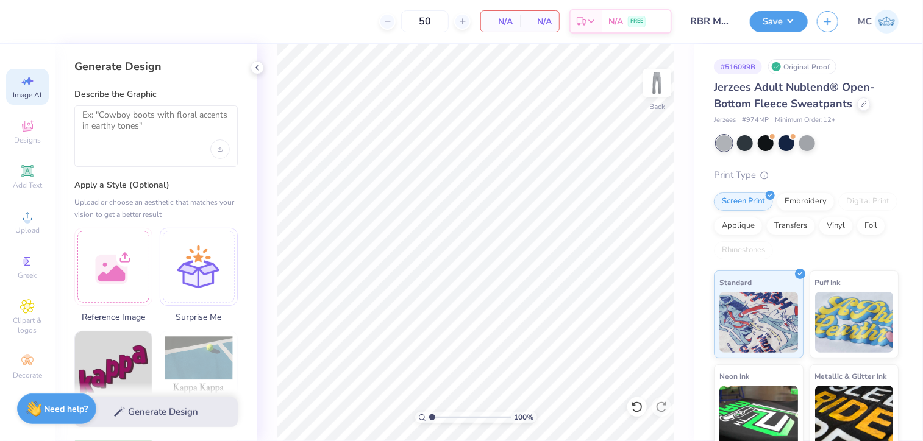
click at [144, 148] on div at bounding box center [155, 136] width 163 height 62
click at [215, 151] on div "Upload image" at bounding box center [220, 150] width 20 height 20
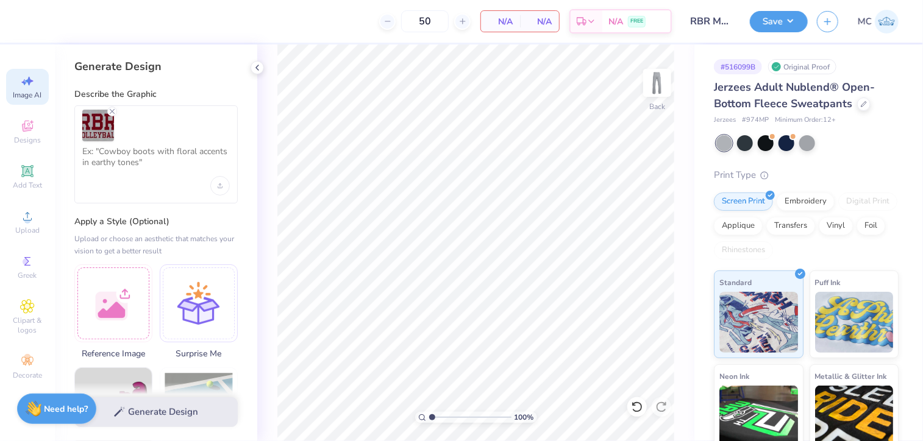
click at [180, 177] on div at bounding box center [155, 154] width 163 height 98
click at [127, 162] on textarea at bounding box center [156, 161] width 148 height 30
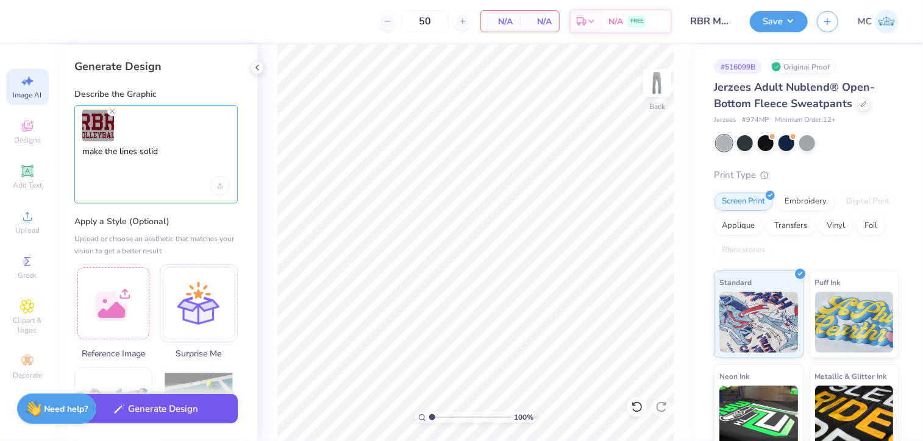
type textarea "make the lines solid"
click at [151, 412] on button "Generate Design" at bounding box center [155, 409] width 163 height 30
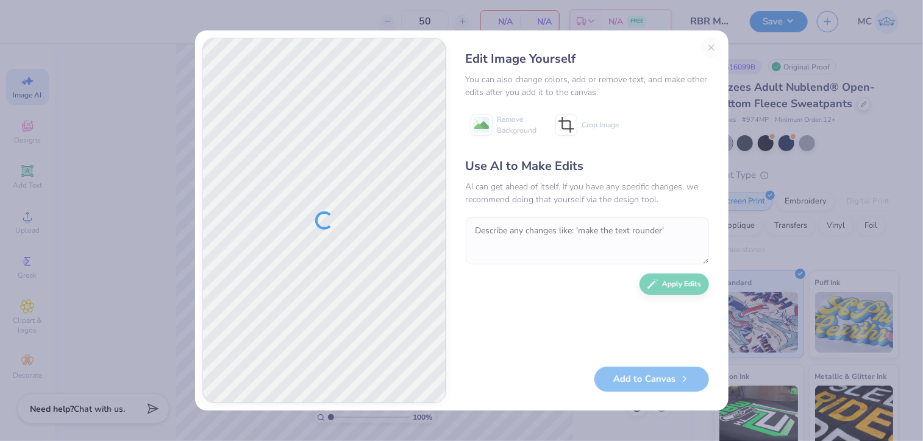
click at [707, 43] on div "Edit Image Yourself You can also change colors, add or remove text, and make ot…" at bounding box center [588, 221] width 268 height 366
click at [708, 46] on div "Edit Image Yourself You can also change colors, add or remove text, and make ot…" at bounding box center [588, 221] width 268 height 366
drag, startPoint x: 333, startPoint y: 262, endPoint x: 310, endPoint y: 216, distance: 51.5
click at [310, 216] on div at bounding box center [324, 220] width 243 height 365
click at [705, 51] on div "Edit Image Yourself" at bounding box center [587, 59] width 243 height 18
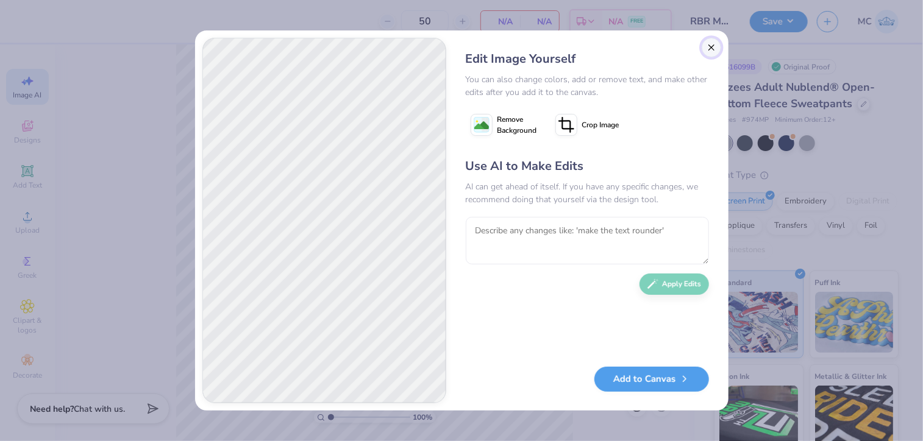
click at [705, 43] on button "Close" at bounding box center [712, 48] width 20 height 20
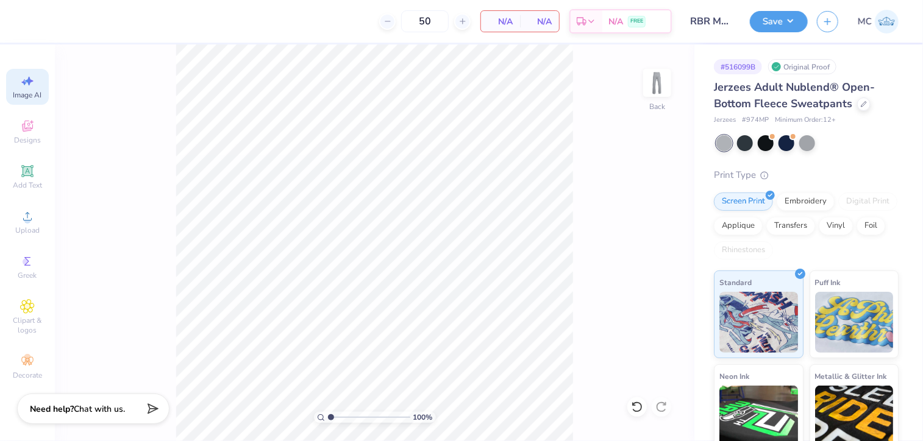
click at [19, 96] on span "Image AI" at bounding box center [27, 95] width 29 height 10
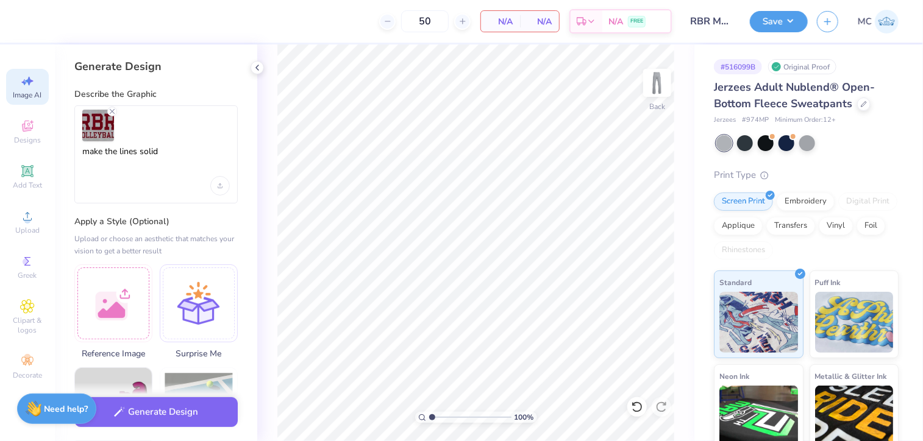
scroll to position [0, 0]
click at [135, 157] on textarea "make the lines solid" at bounding box center [156, 161] width 148 height 30
type textarea "make this look more clean"
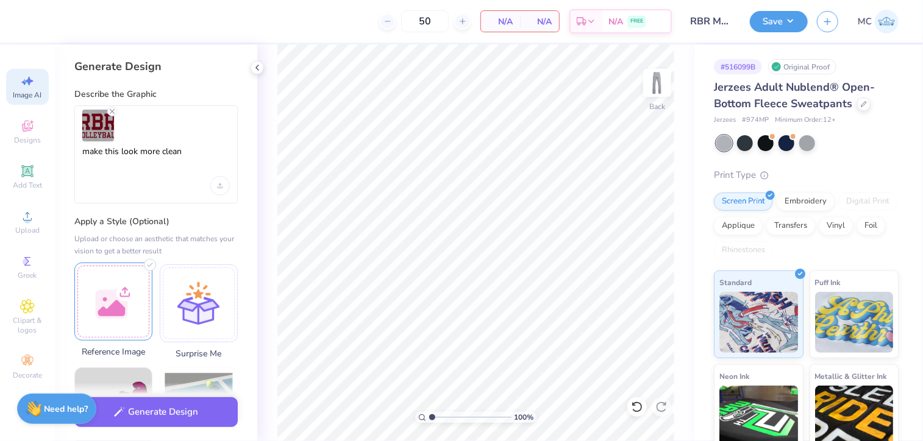
click at [115, 312] on div at bounding box center [113, 302] width 78 height 78
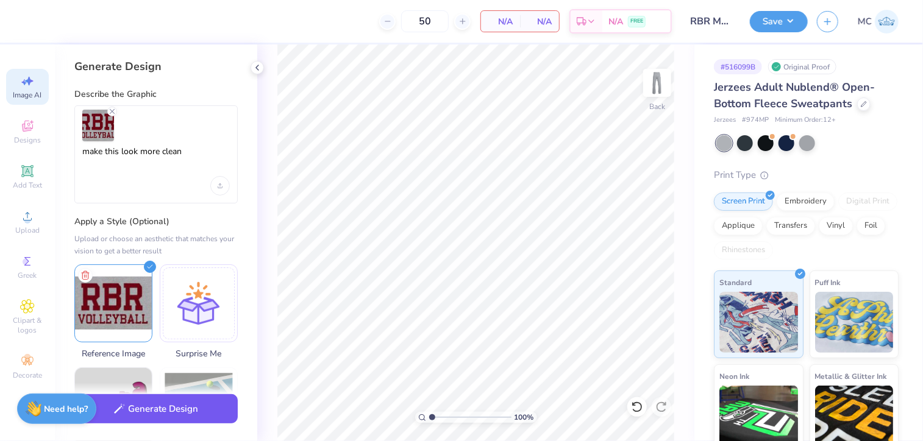
click at [146, 416] on button "Generate Design" at bounding box center [155, 409] width 163 height 30
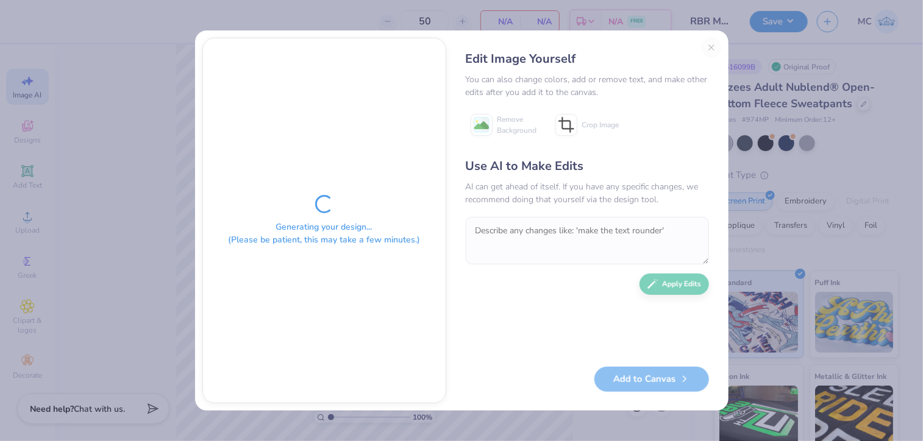
click at [714, 48] on div "Edit Image Yourself You can also change colors, add or remove text, and make ot…" at bounding box center [588, 221] width 268 height 366
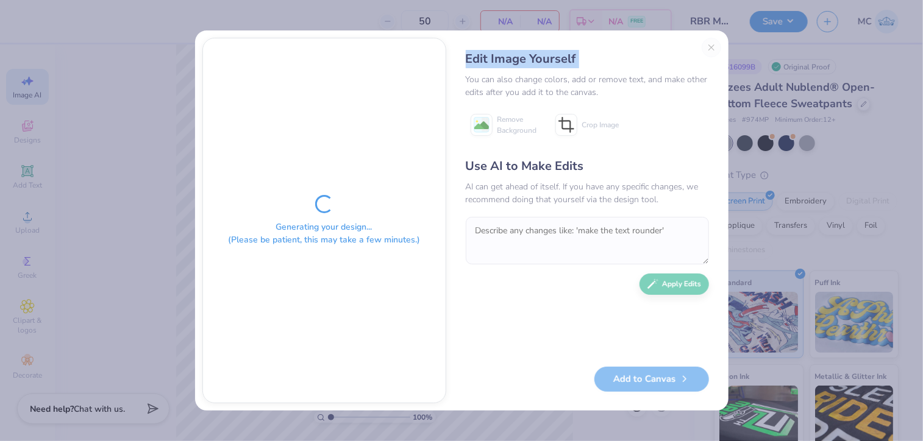
click at [713, 49] on div "Edit Image Yourself You can also change colors, add or remove text, and make ot…" at bounding box center [588, 221] width 268 height 366
click at [566, 76] on div "You can also change colors, add or remove text, and make other edits after you …" at bounding box center [587, 86] width 243 height 26
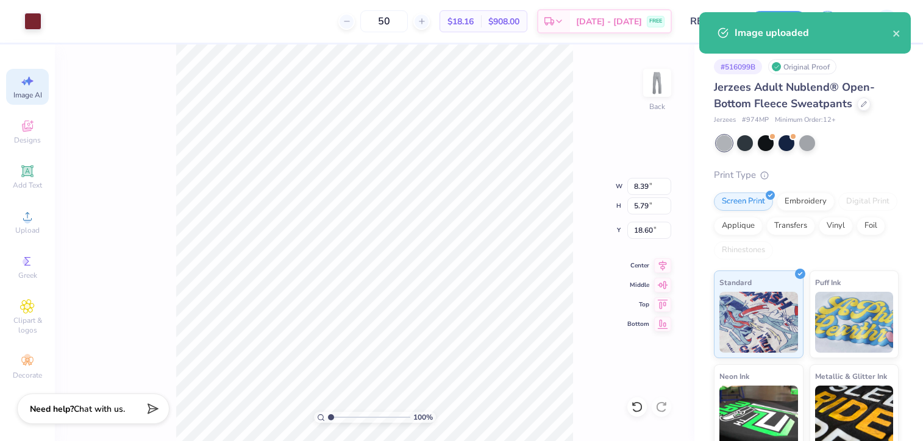
select select "4"
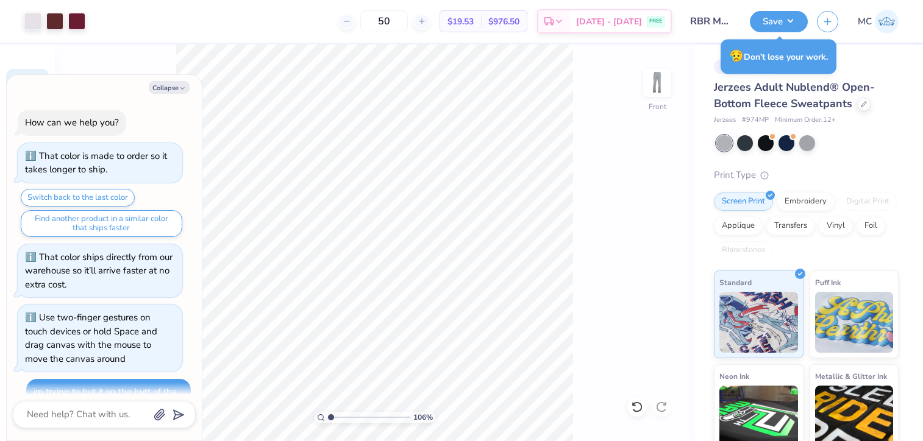
select select "4"
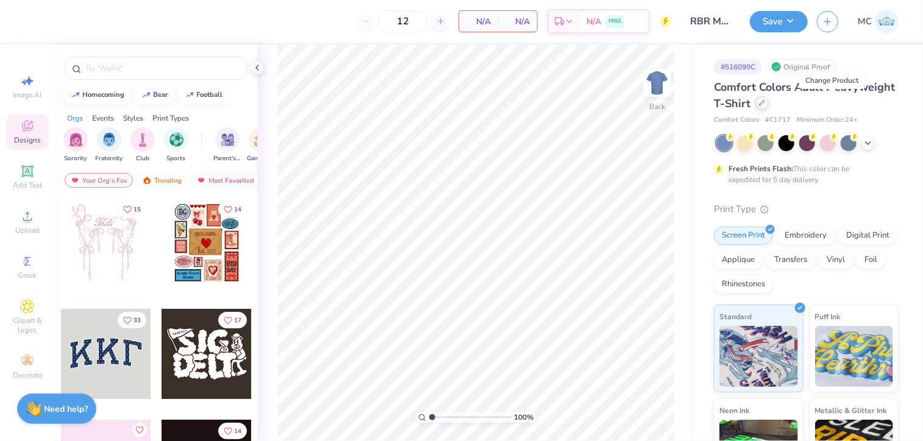
click at [765, 105] on icon at bounding box center [762, 103] width 6 height 6
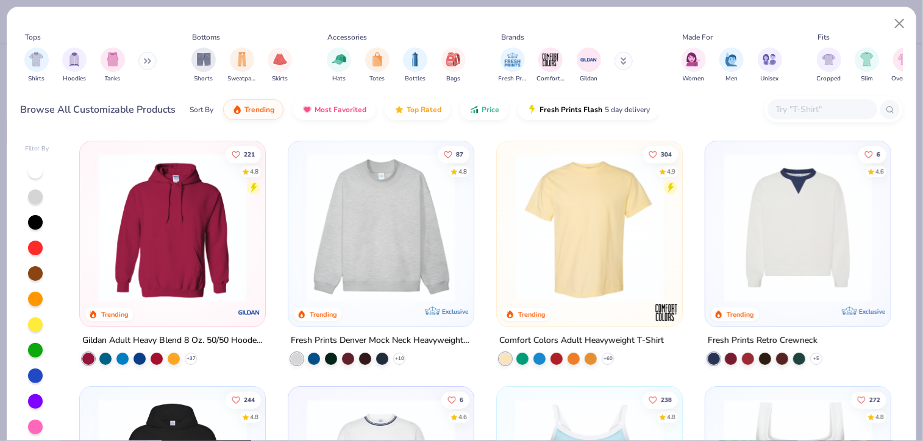
click at [791, 107] on input "text" at bounding box center [822, 109] width 94 height 14
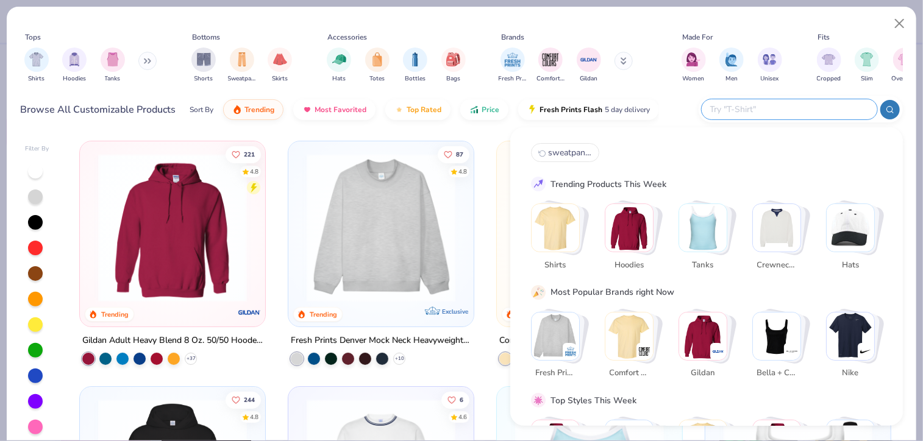
click at [616, 60] on button at bounding box center [624, 61] width 18 height 18
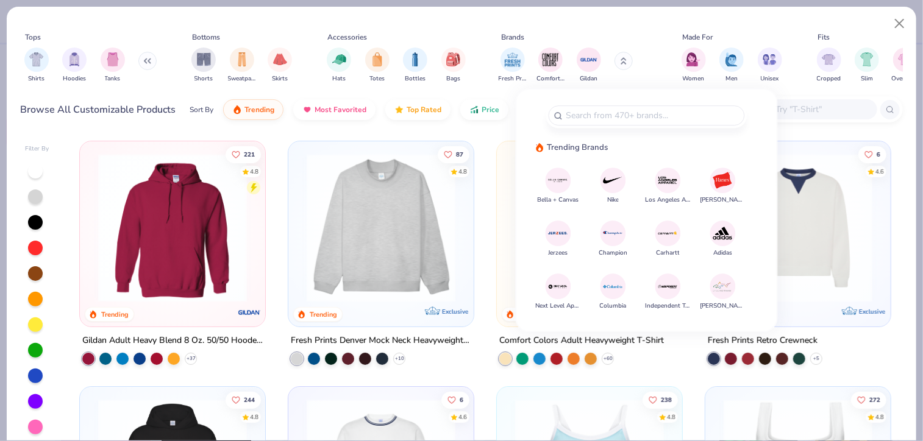
click at [561, 238] on img at bounding box center [557, 233] width 21 height 21
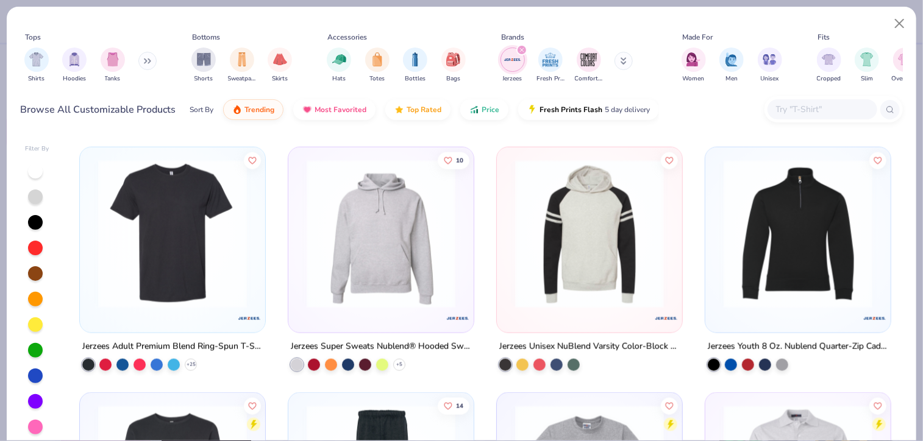
scroll to position [731, 0]
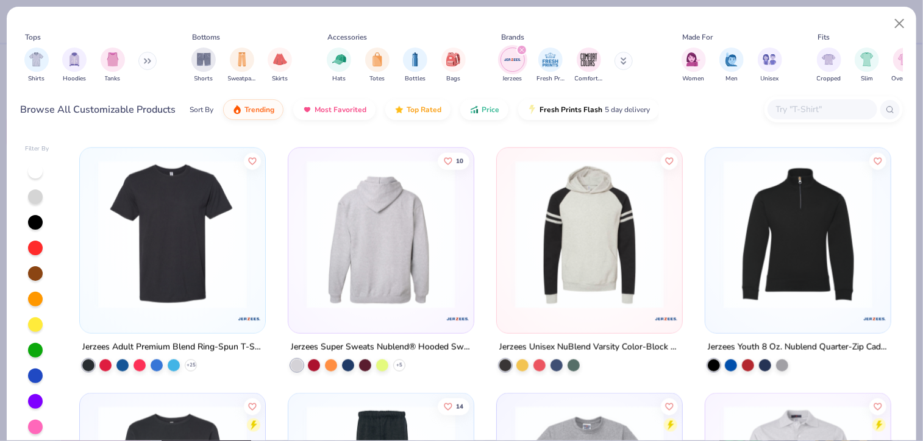
click at [395, 231] on div at bounding box center [381, 234] width 483 height 149
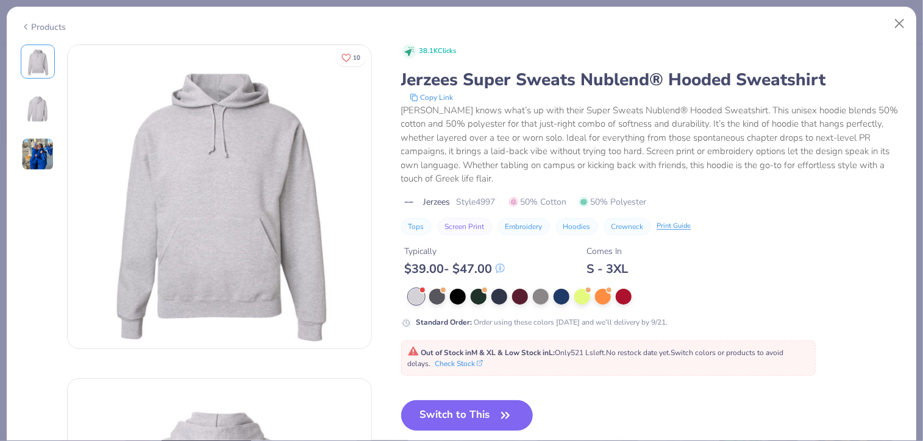
click at [43, 138] on img at bounding box center [37, 154] width 33 height 33
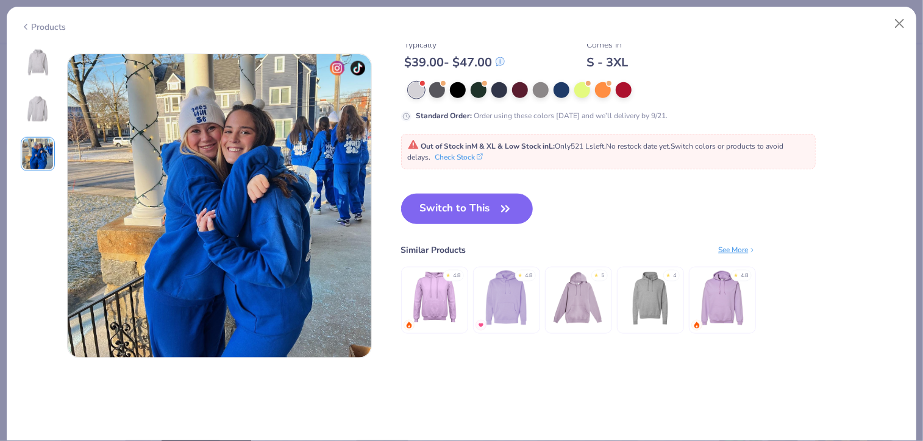
click at [41, 120] on img at bounding box center [37, 107] width 29 height 29
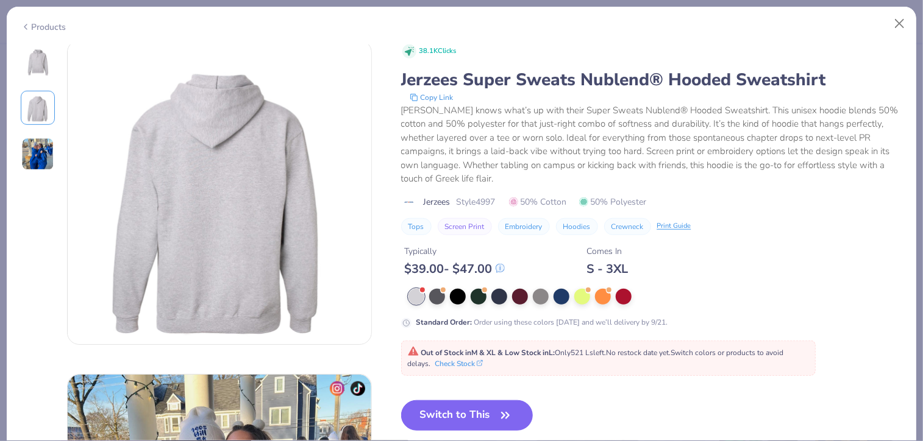
scroll to position [334, 0]
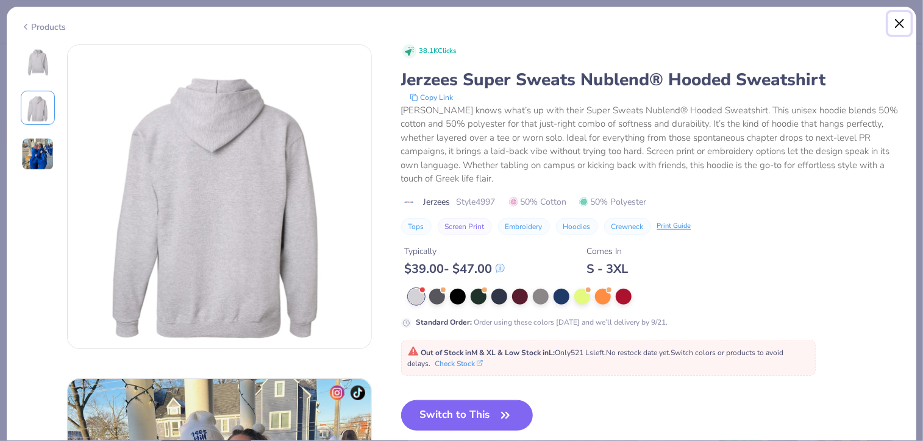
click at [897, 26] on button "Close" at bounding box center [899, 23] width 23 height 23
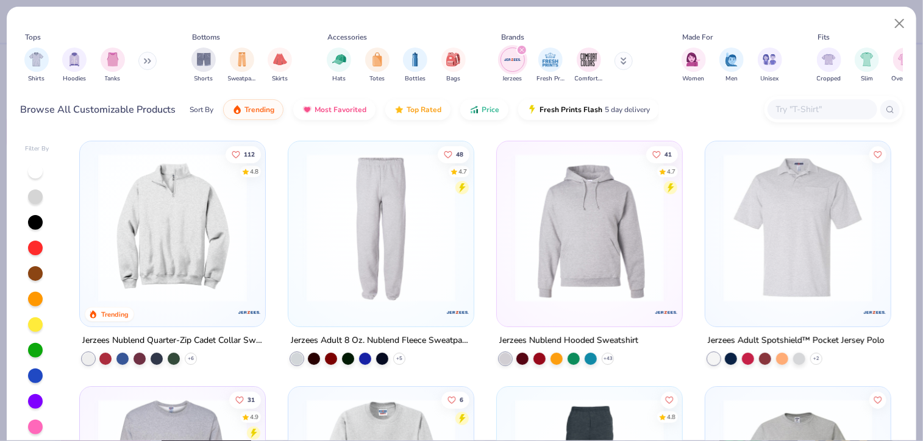
click at [629, 238] on img at bounding box center [589, 228] width 161 height 149
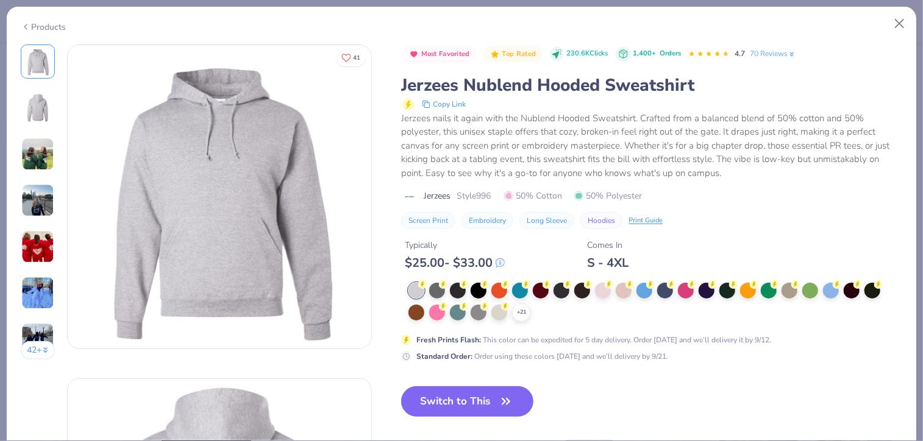
click at [32, 151] on img at bounding box center [37, 154] width 33 height 33
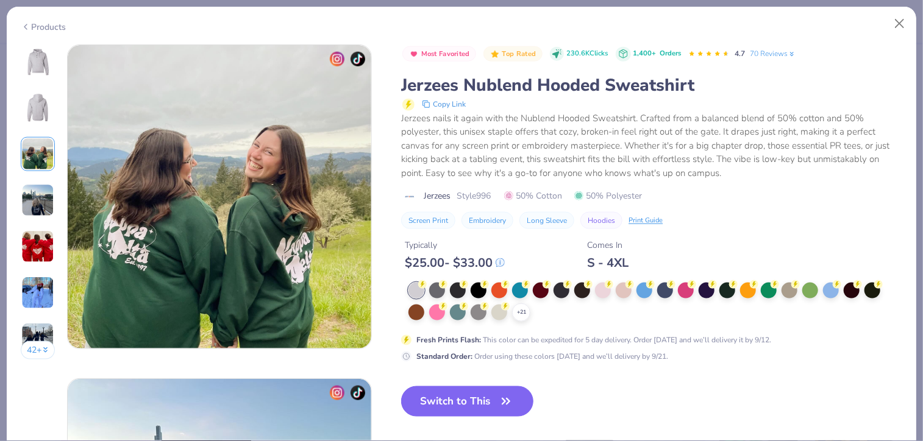
click at [45, 214] on img at bounding box center [37, 200] width 33 height 33
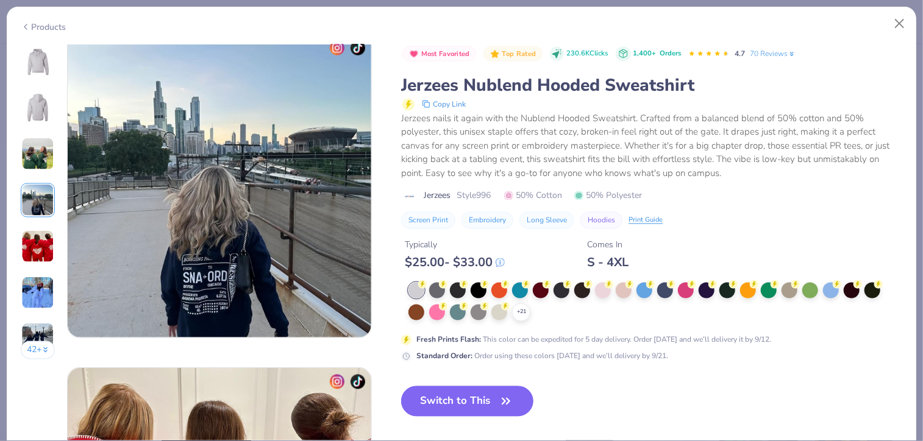
scroll to position [1016, 0]
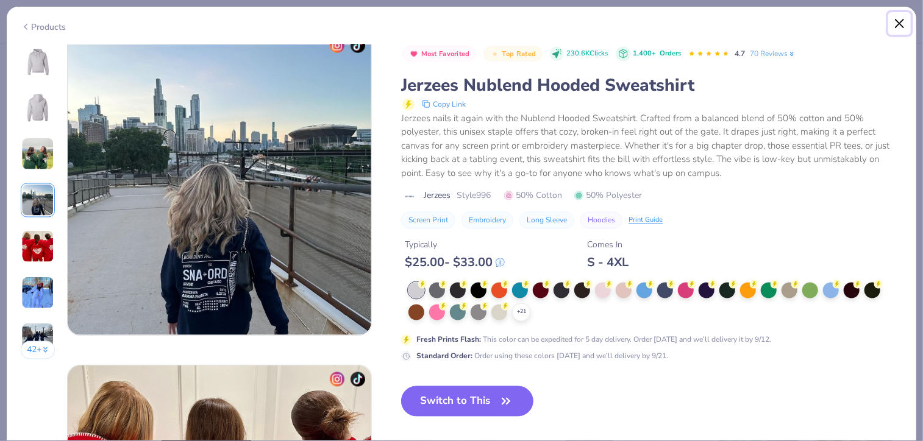
click at [900, 26] on button "Close" at bounding box center [899, 23] width 23 height 23
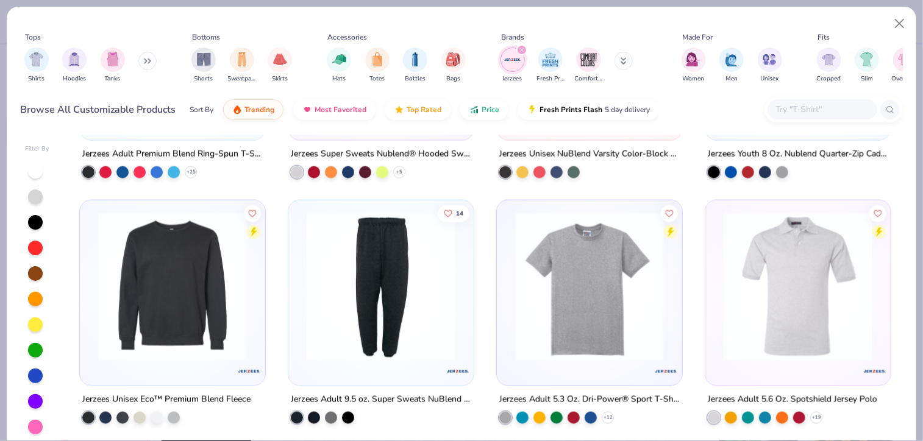
scroll to position [924, 0]
click at [844, 106] on input "text" at bounding box center [822, 109] width 94 height 14
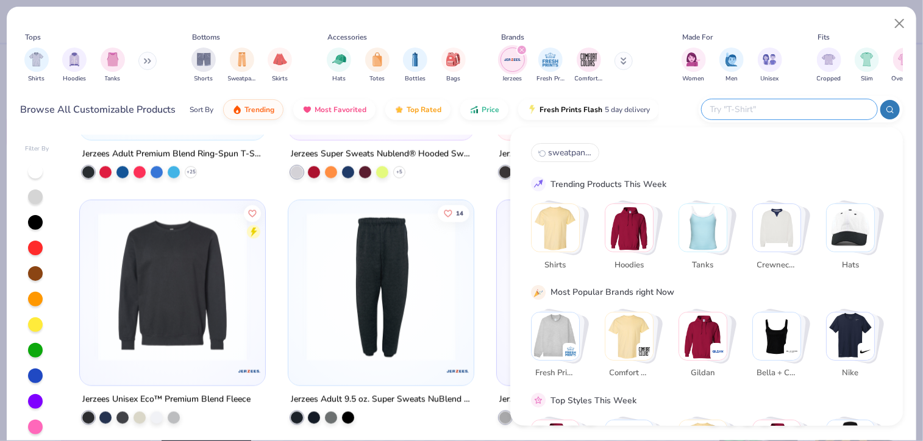
type input "f"
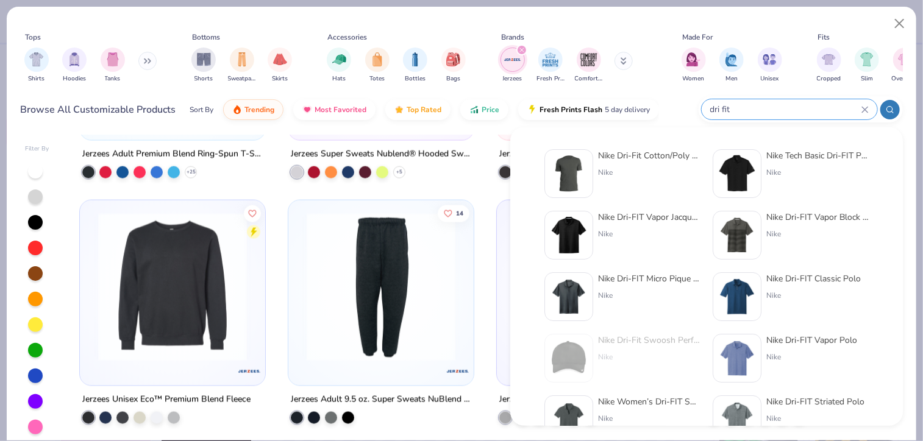
type input "dri fit"
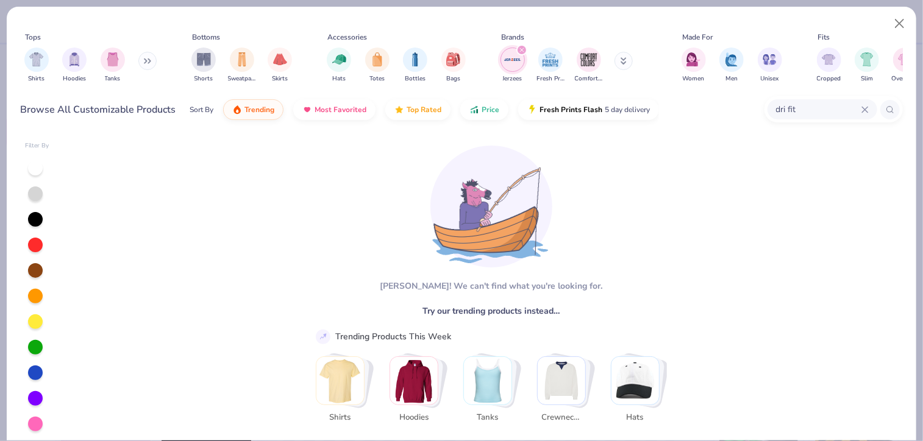
scroll to position [2, 0]
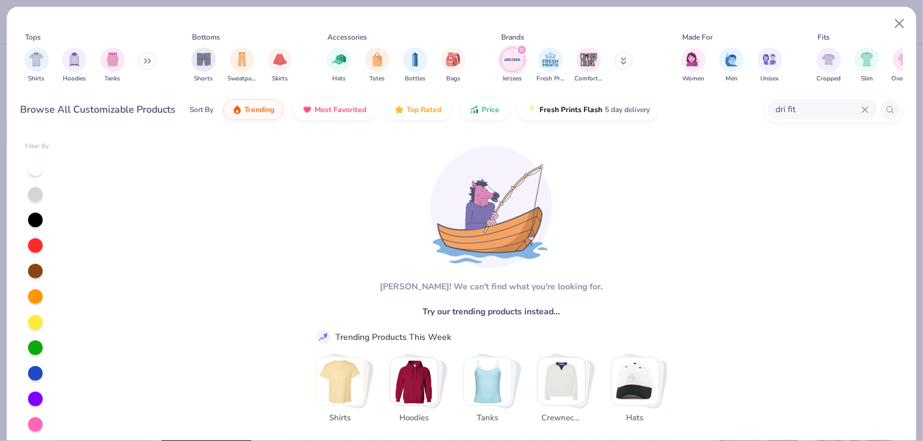
click at [146, 60] on icon at bounding box center [147, 61] width 7 height 6
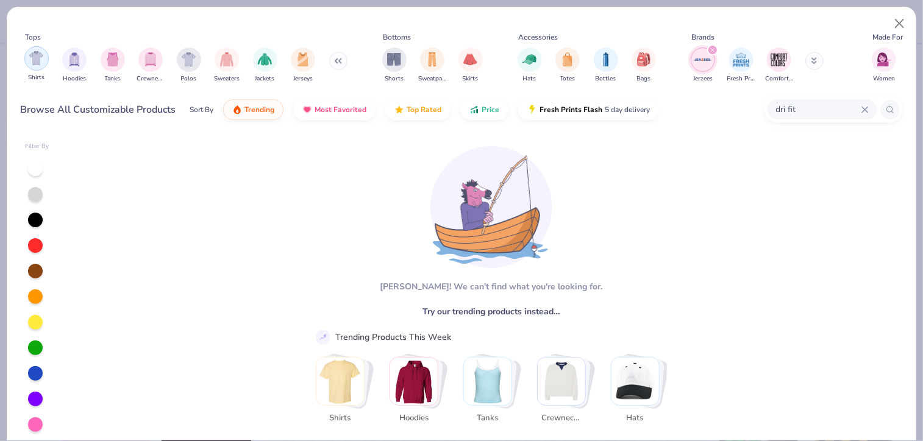
click at [31, 53] on img "filter for Shirts" at bounding box center [36, 58] width 14 height 14
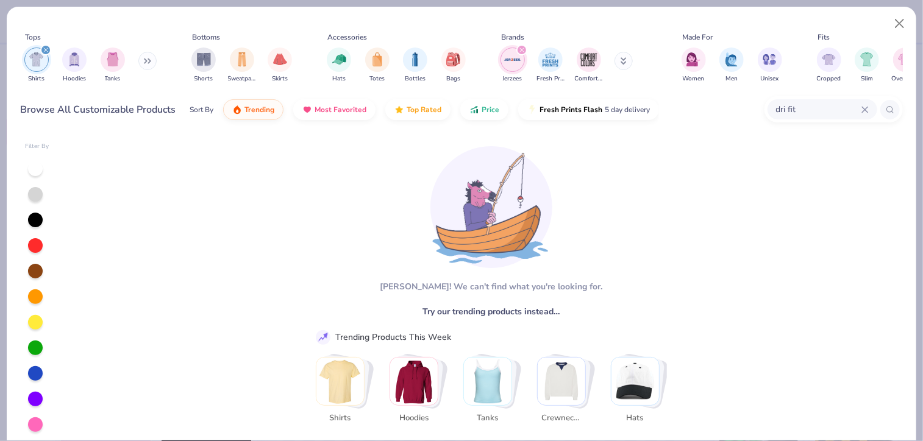
click at [46, 45] on div "filter for Shirts" at bounding box center [45, 50] width 11 height 11
click at [524, 48] on icon "filter for Jerzees" at bounding box center [521, 50] width 5 height 5
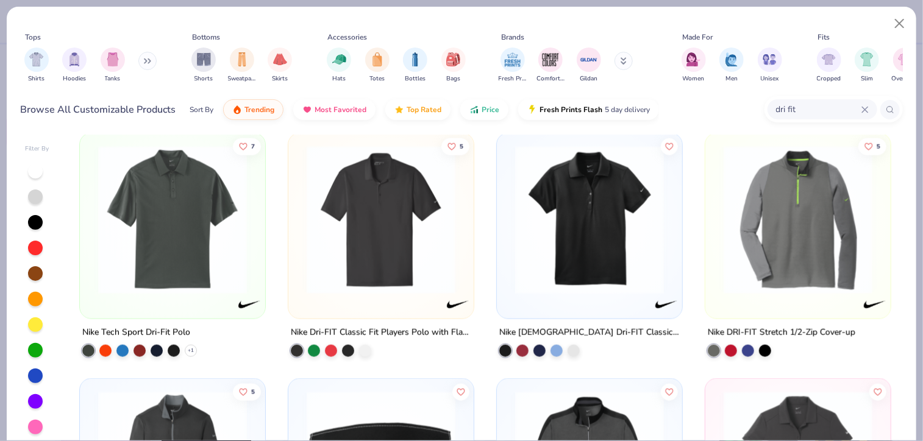
scroll to position [893, 0]
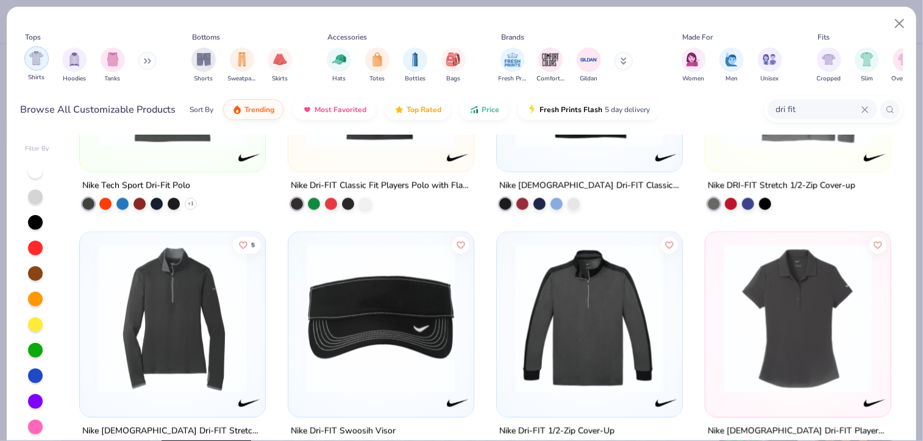
click at [35, 58] on img "filter for Shirts" at bounding box center [36, 58] width 14 height 14
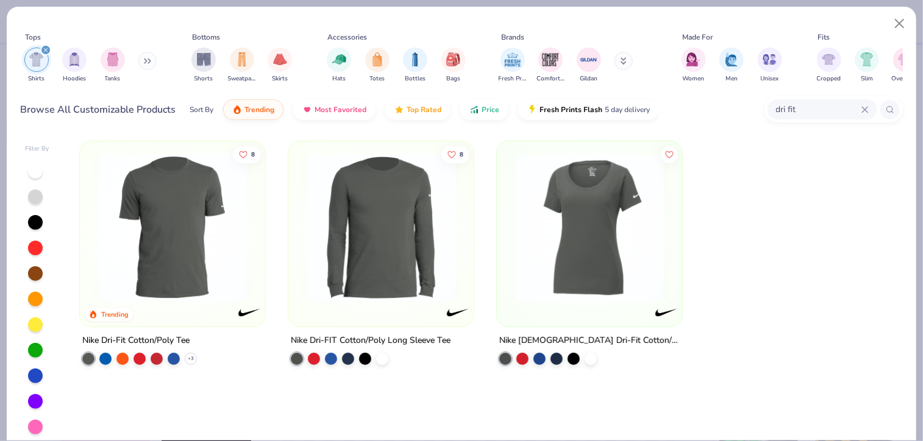
click at [146, 60] on icon at bounding box center [145, 61] width 2 height 4
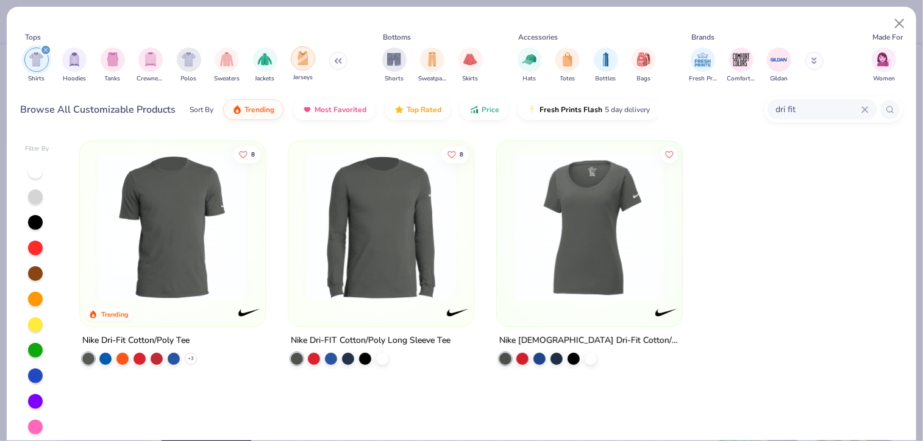
click at [305, 60] on img "filter for Jerseys" at bounding box center [302, 58] width 13 height 14
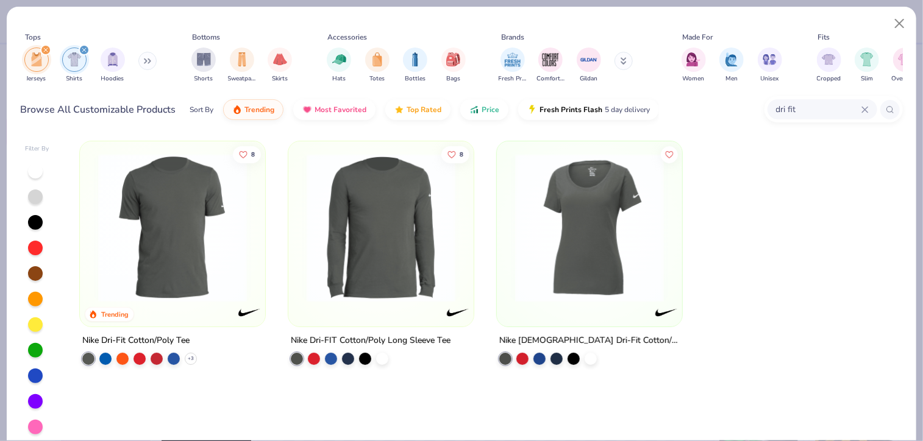
click at [868, 109] on icon at bounding box center [864, 109] width 7 height 7
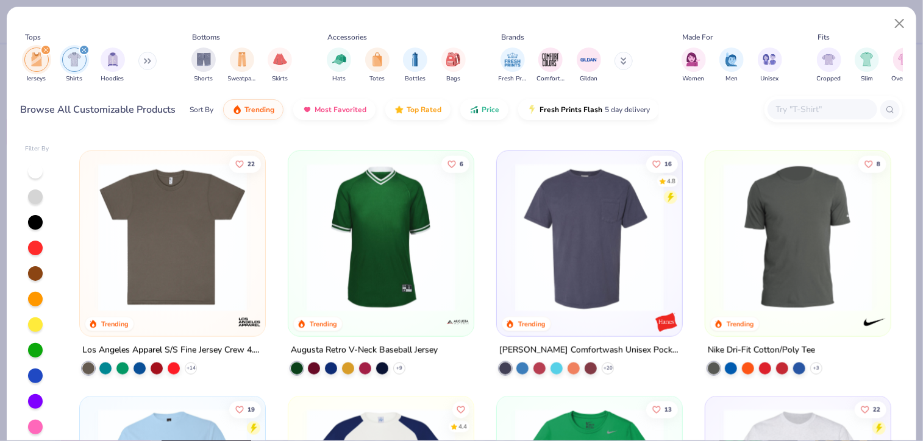
scroll to position [727, 0]
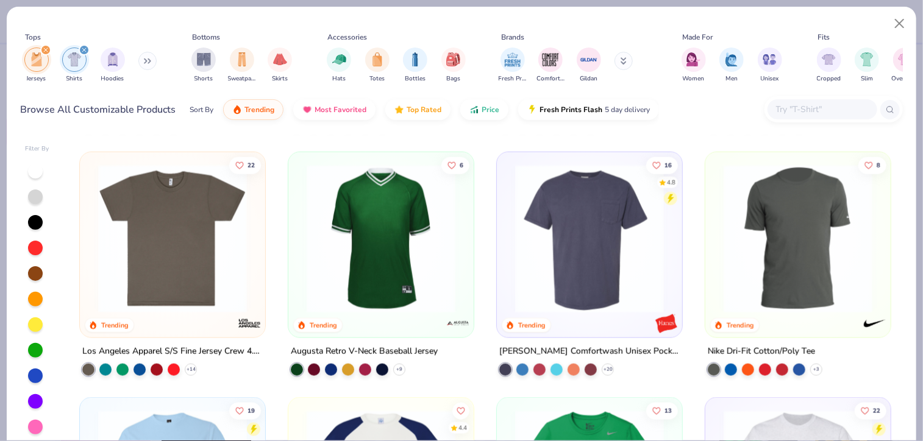
click at [768, 246] on img at bounding box center [798, 239] width 161 height 149
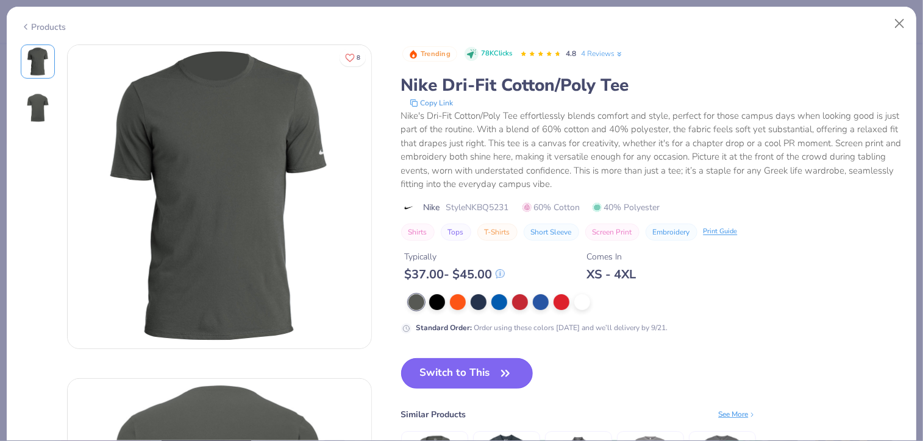
click at [434, 369] on button "Switch to This" at bounding box center [467, 373] width 132 height 30
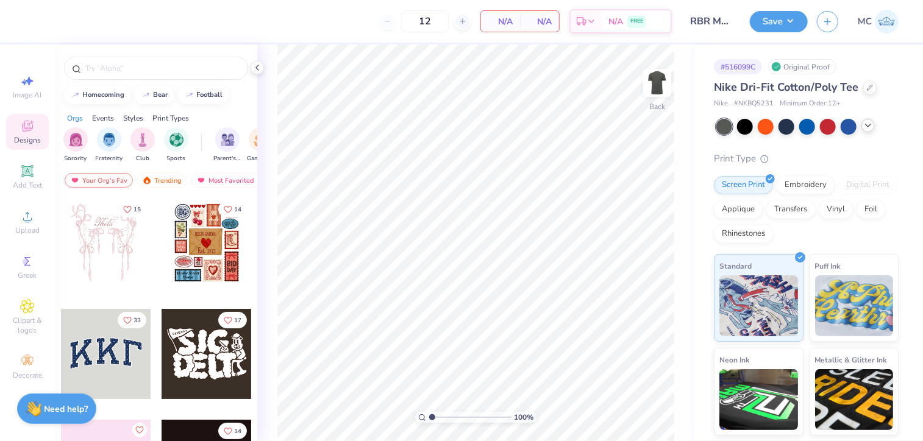
click at [866, 128] on icon at bounding box center [868, 126] width 10 height 10
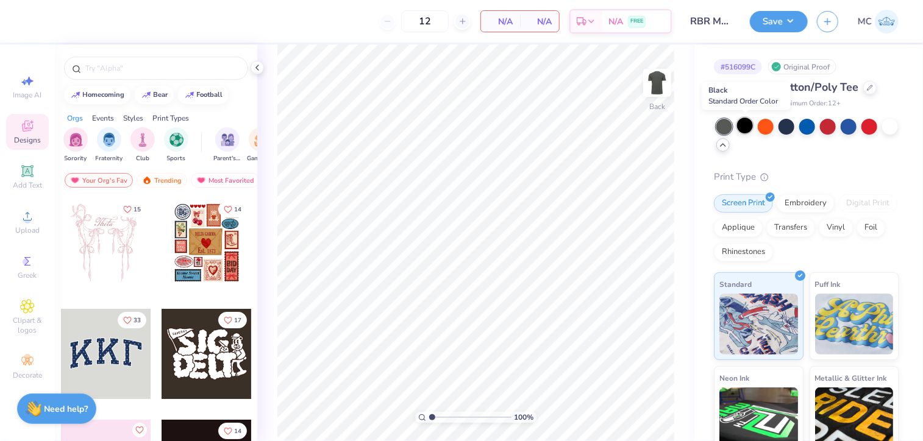
click at [741, 124] on div at bounding box center [745, 126] width 16 height 16
click at [24, 221] on icon at bounding box center [27, 216] width 15 height 15
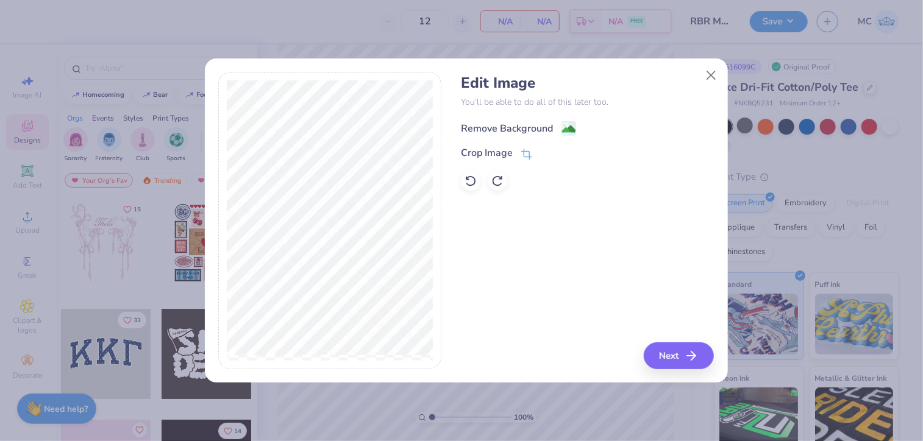
click at [570, 130] on image at bounding box center [568, 129] width 13 height 13
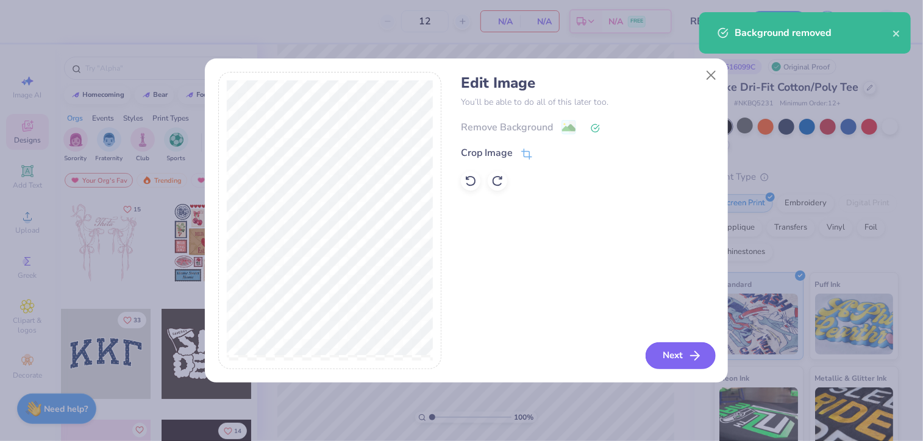
click at [697, 353] on polyline "button" at bounding box center [697, 356] width 4 height 9
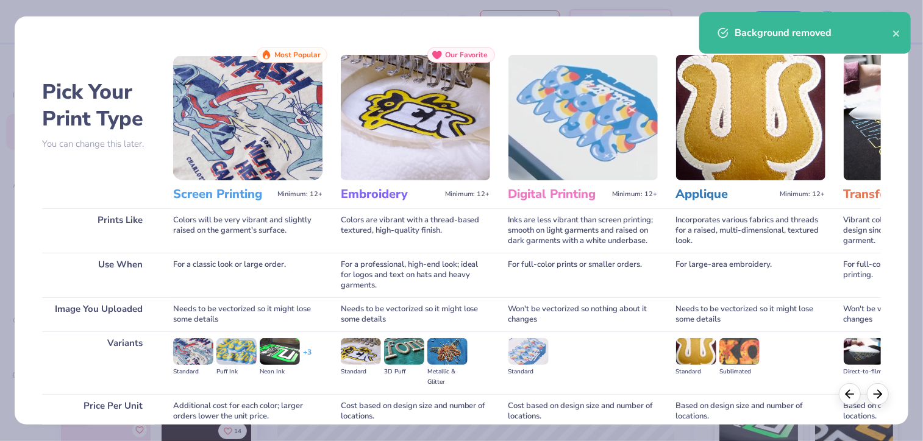
scroll to position [105, 0]
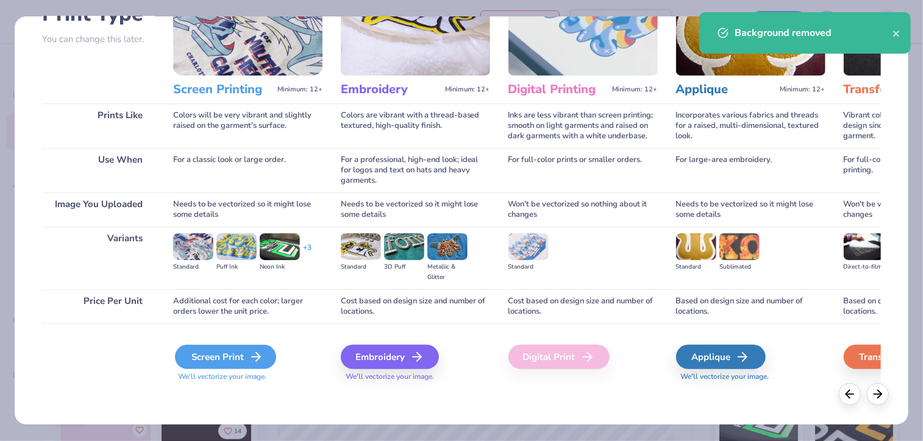
click at [221, 352] on div "Screen Print" at bounding box center [225, 357] width 101 height 24
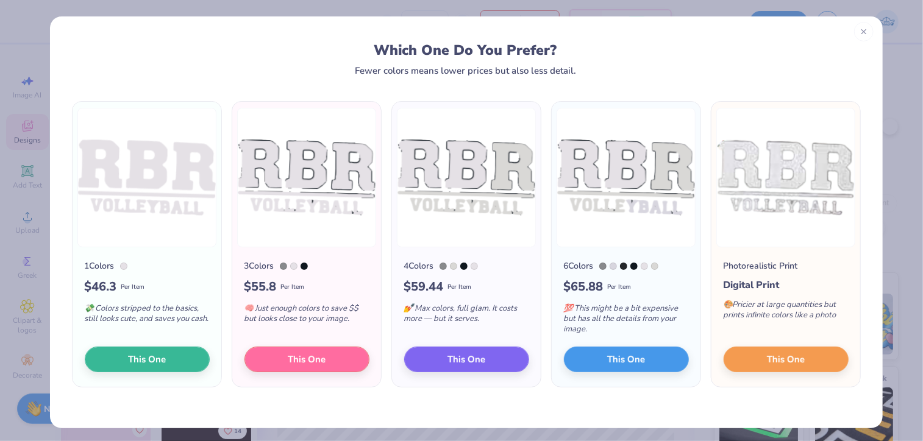
click at [860, 29] on icon at bounding box center [864, 31] width 9 height 9
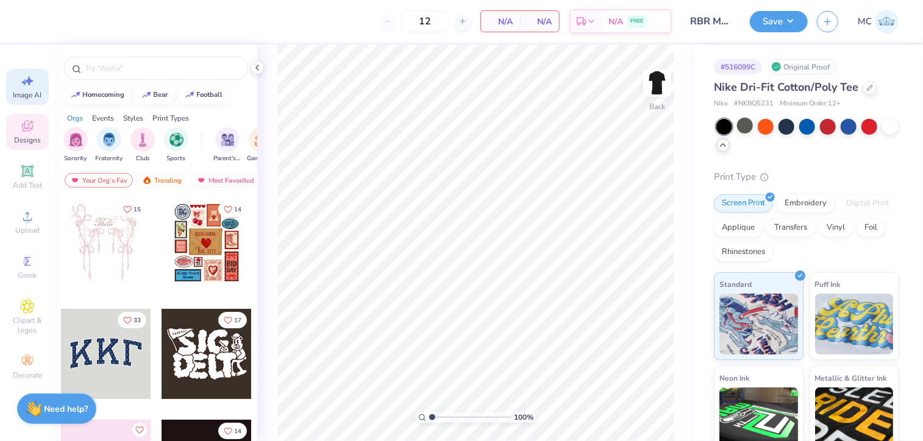
click at [35, 77] on div "Image AI" at bounding box center [27, 87] width 43 height 36
select select "4"
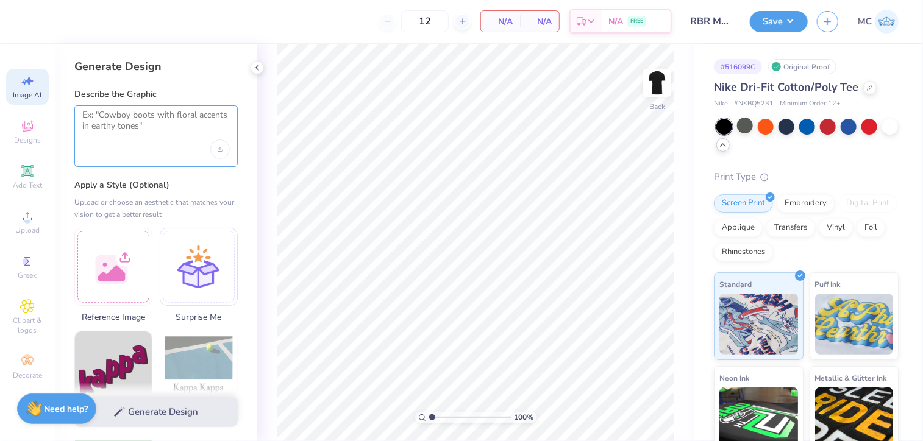
click at [175, 134] on textarea at bounding box center [156, 125] width 148 height 30
click at [219, 115] on textarea at bounding box center [156, 125] width 148 height 30
click at [245, 130] on div "Generate Design Describe the Graphic Apply a Style (Optional) Upload or choose …" at bounding box center [156, 243] width 202 height 397
click at [217, 141] on div "Upload image" at bounding box center [220, 150] width 20 height 20
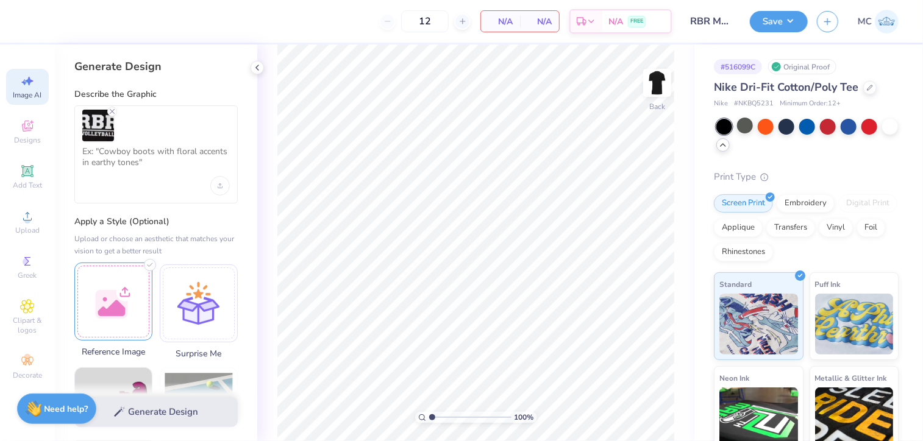
click at [113, 288] on div at bounding box center [113, 302] width 78 height 78
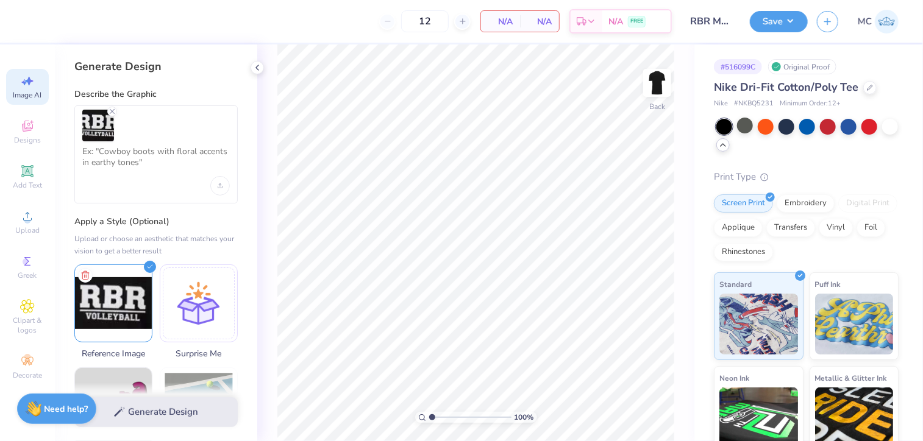
click at [160, 202] on div at bounding box center [155, 154] width 163 height 98
click at [144, 188] on div at bounding box center [155, 154] width 163 height 98
click at [137, 176] on textarea at bounding box center [156, 161] width 148 height 30
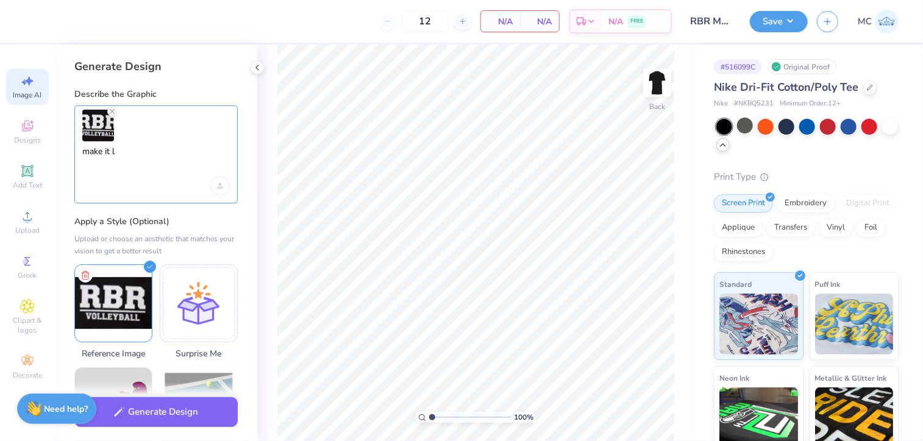
type textarea "make this look more clean"
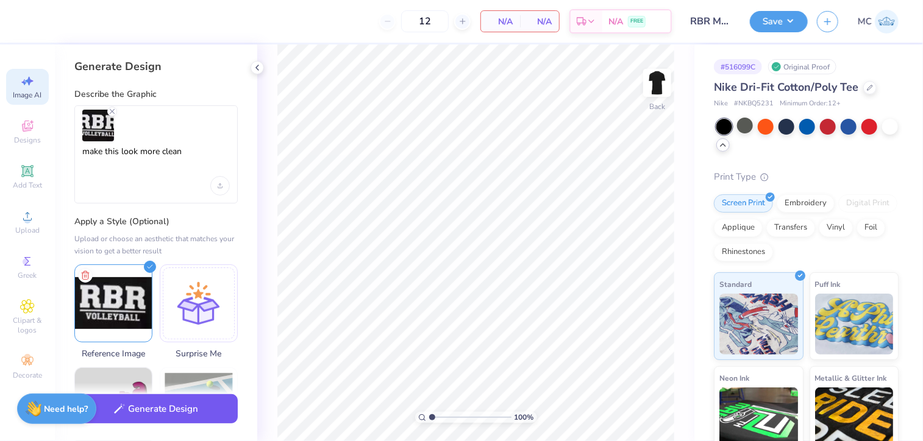
click at [201, 414] on button "Generate Design" at bounding box center [155, 409] width 163 height 30
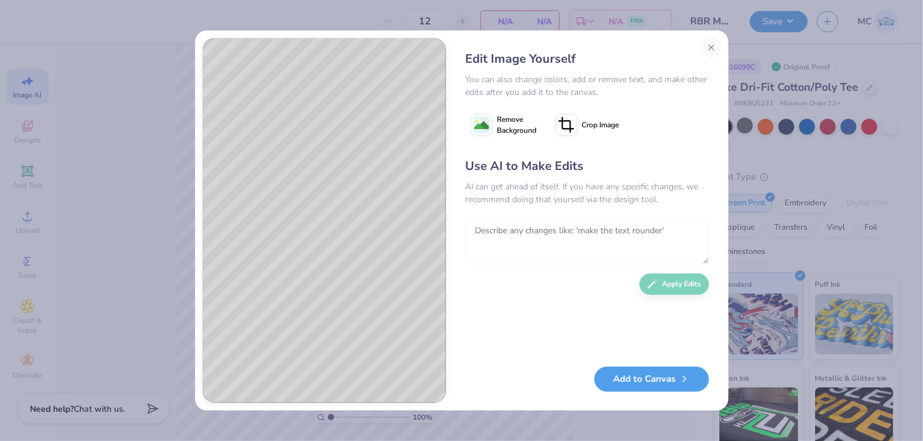
click at [558, 243] on textarea at bounding box center [587, 241] width 243 height 48
type textarea "add a solid white line under RBR and abover volleyball"
click at [683, 282] on button "Apply Edits" at bounding box center [675, 281] width 70 height 21
